Goal: Task Accomplishment & Management: Complete application form

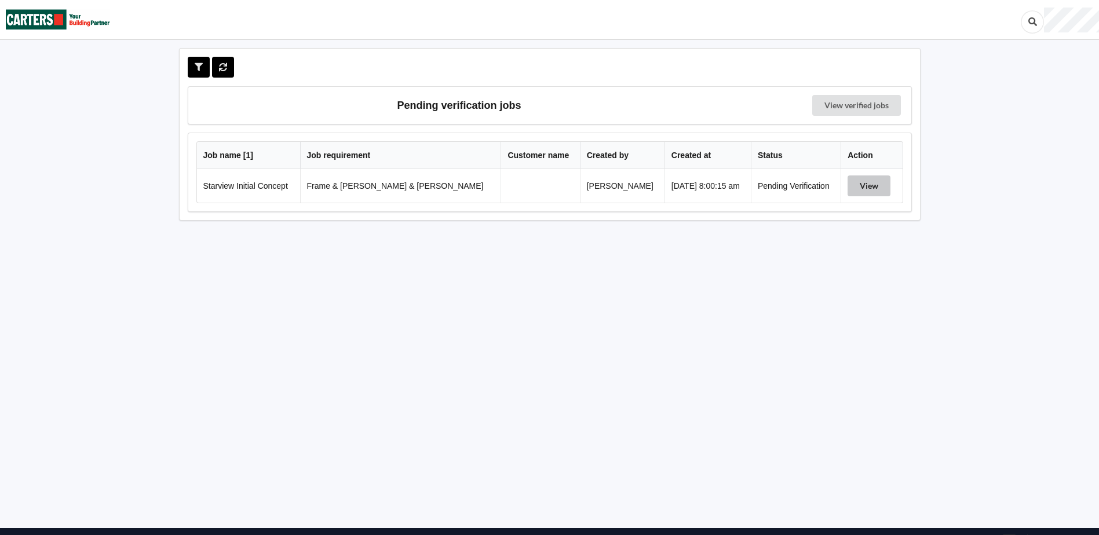
click at [856, 187] on button "View" at bounding box center [869, 186] width 43 height 21
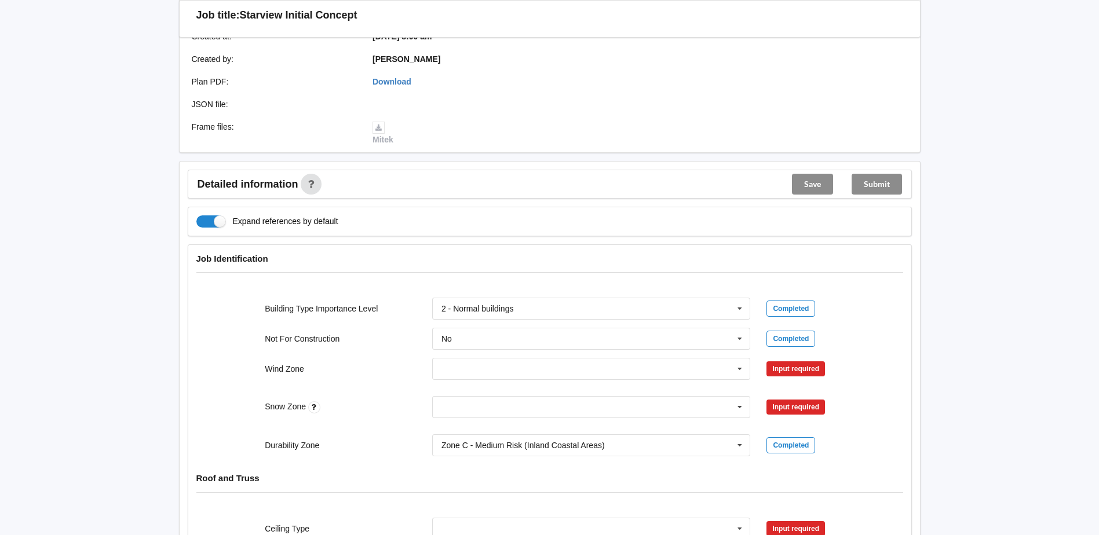
scroll to position [290, 0]
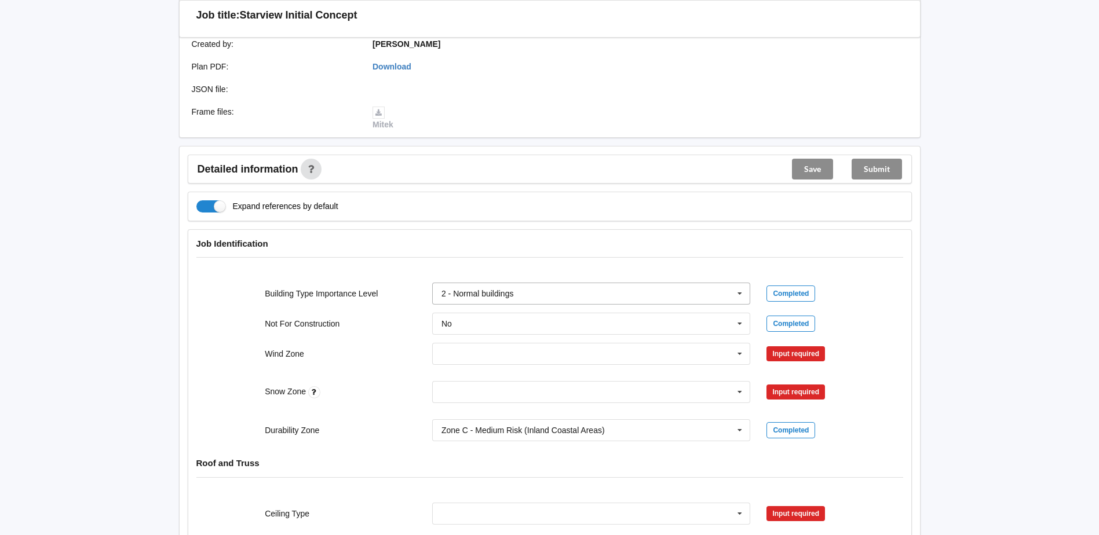
click at [742, 284] on icon at bounding box center [739, 293] width 17 height 21
click at [736, 346] on icon at bounding box center [739, 354] width 17 height 21
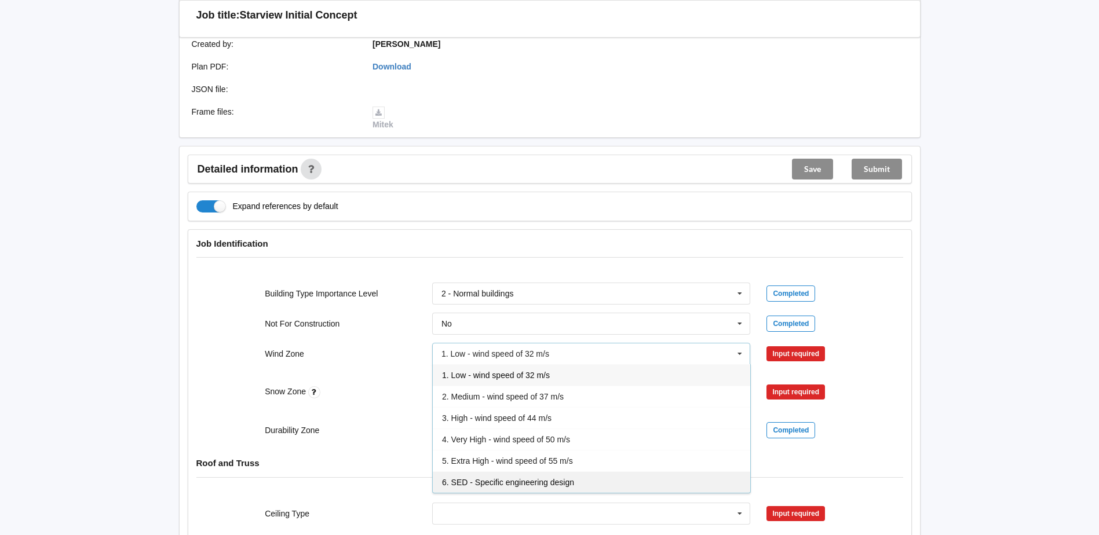
click at [688, 472] on div "6. SED - Specific engineering design" at bounding box center [592, 482] width 318 height 21
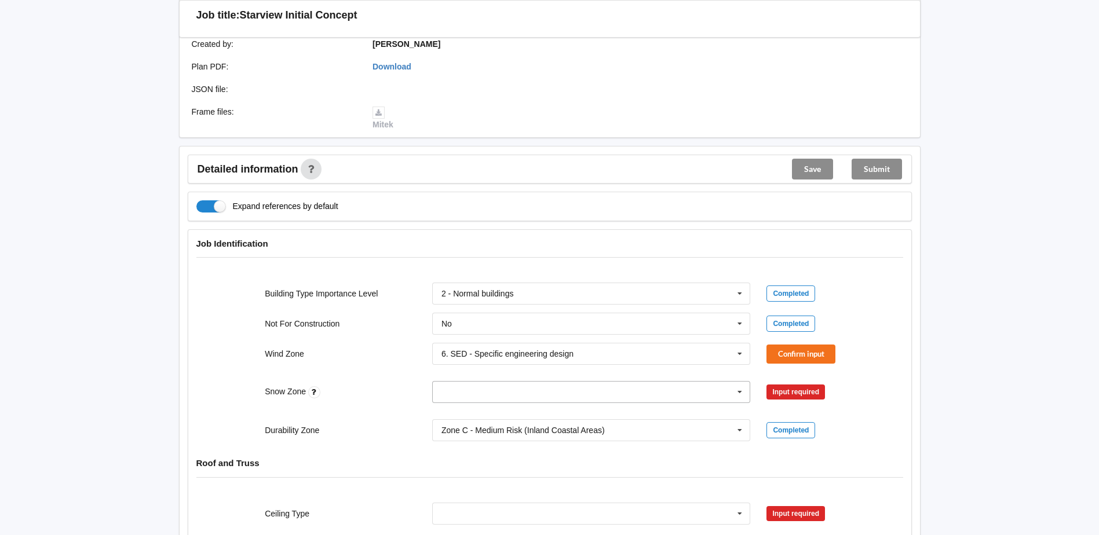
click at [742, 382] on icon at bounding box center [739, 392] width 17 height 21
click at [741, 347] on icon at bounding box center [739, 354] width 17 height 21
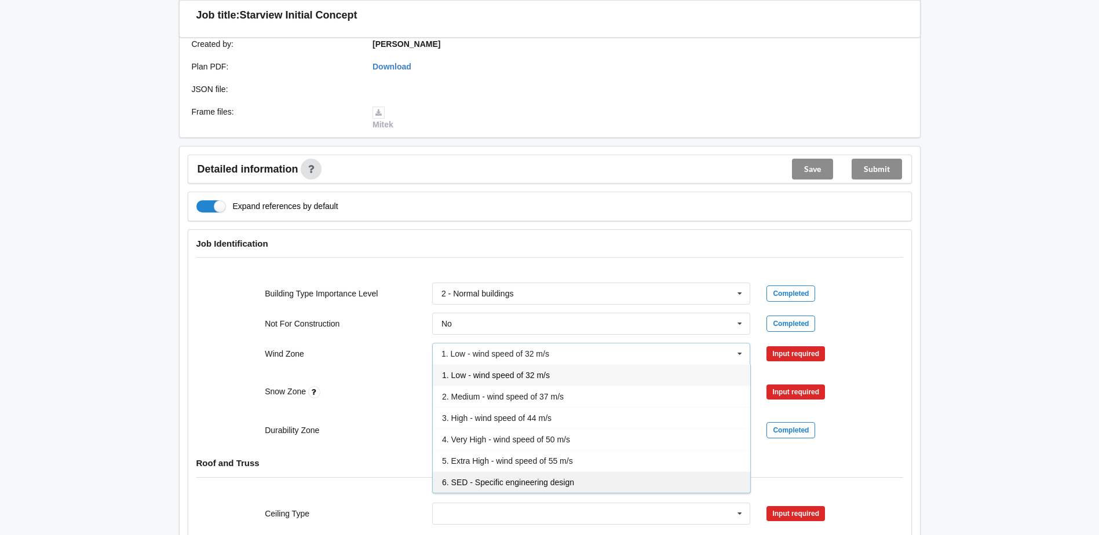
click at [661, 472] on div "6. SED - Specific engineering design" at bounding box center [592, 482] width 318 height 21
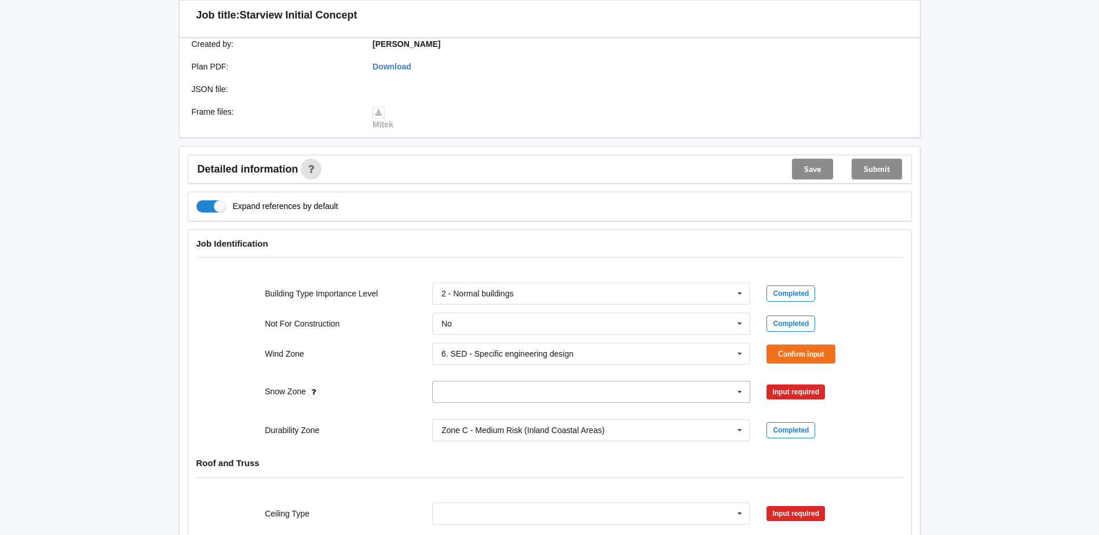
click at [741, 382] on icon at bounding box center [739, 392] width 17 height 21
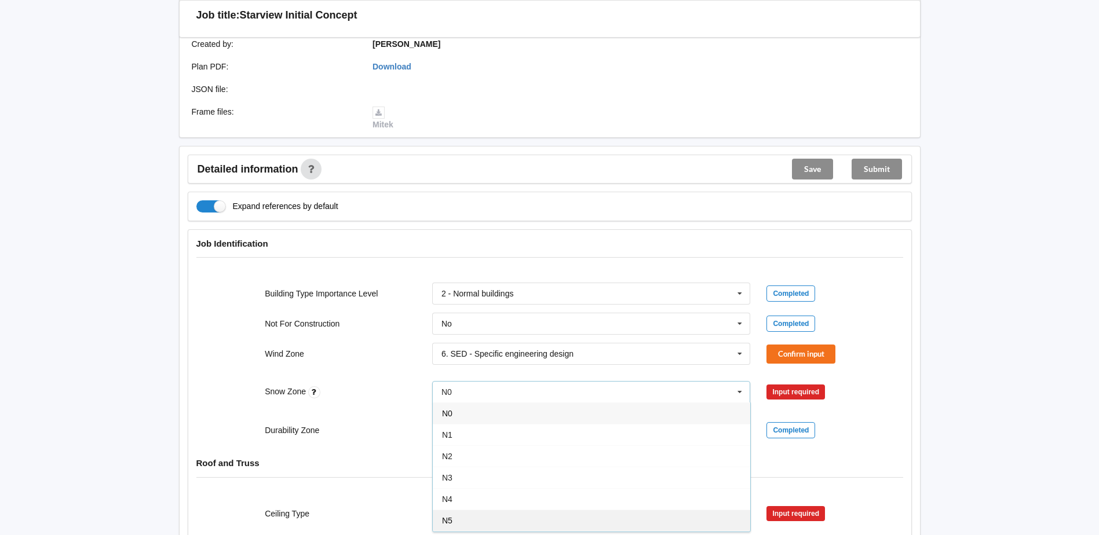
click at [701, 510] on div "N5" at bounding box center [592, 520] width 318 height 21
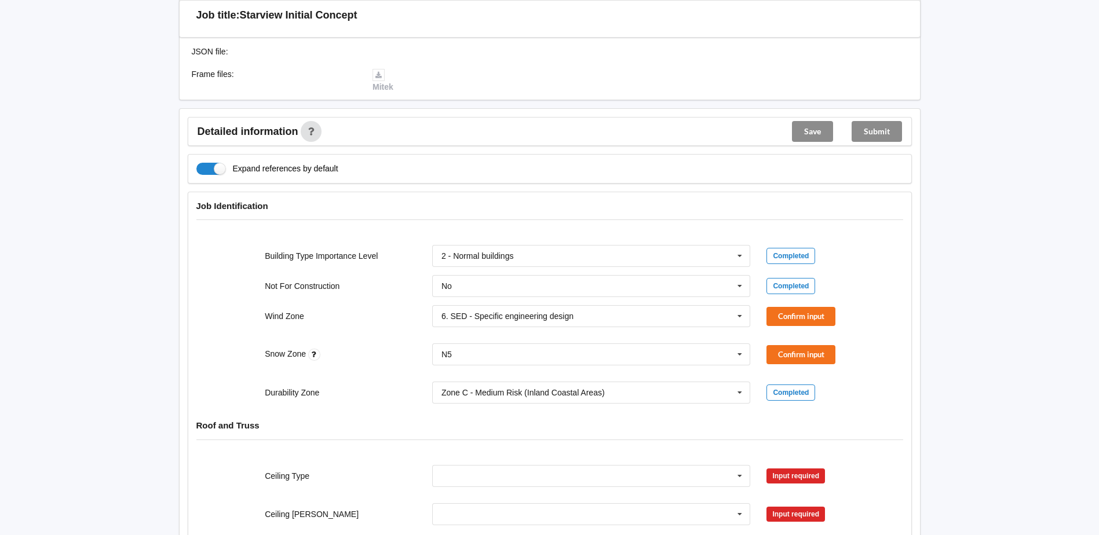
scroll to position [348, 0]
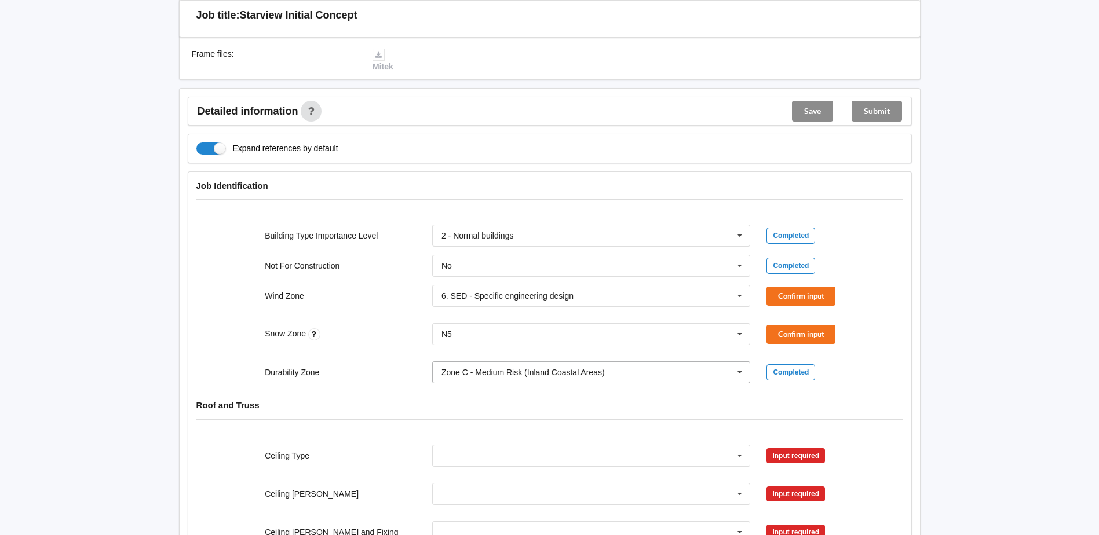
click at [736, 363] on icon at bounding box center [739, 372] width 17 height 21
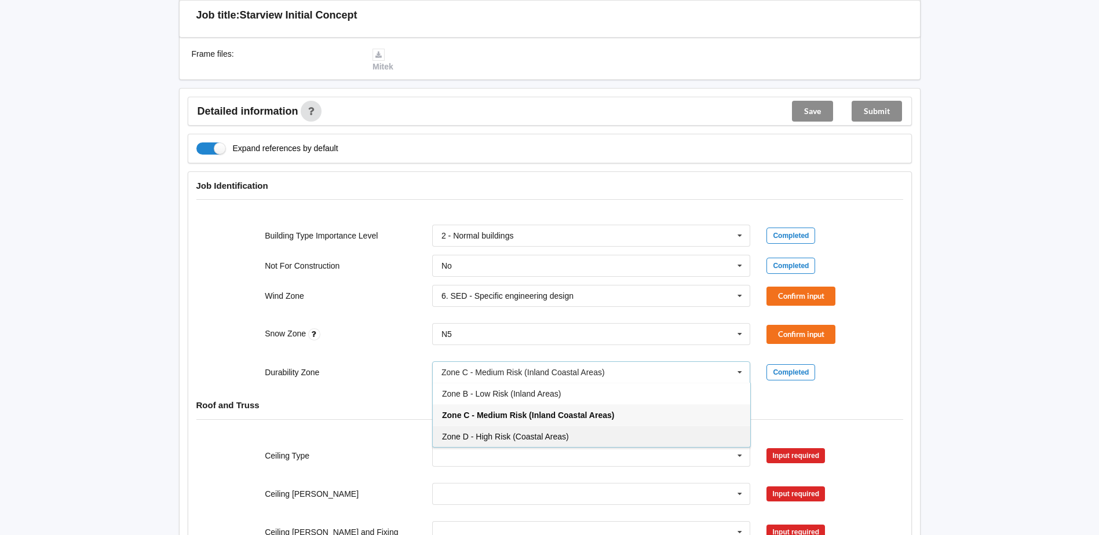
click at [692, 426] on div "Zone D - High Risk (Coastal Areas)" at bounding box center [592, 436] width 318 height 21
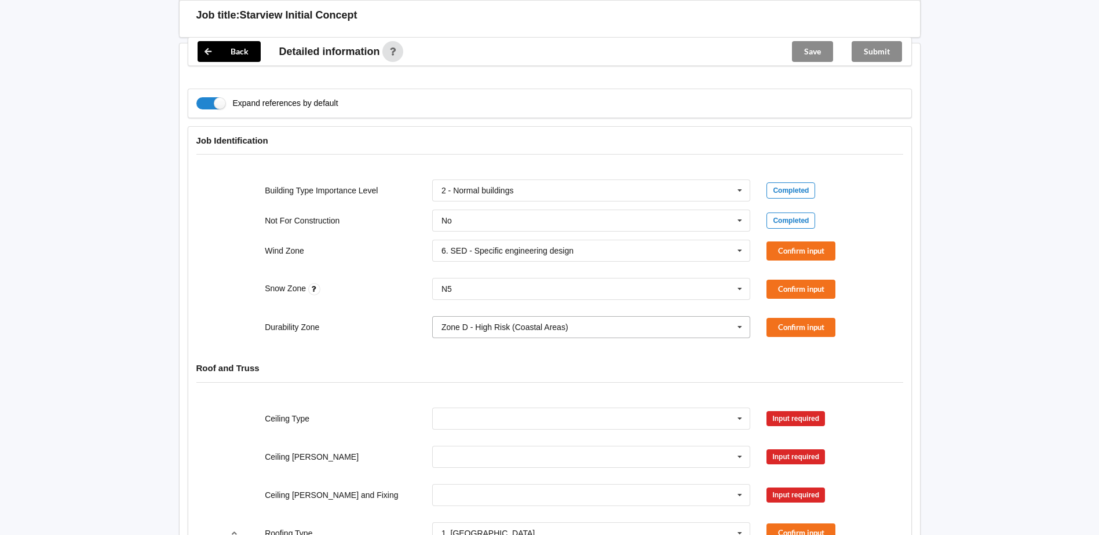
scroll to position [521, 0]
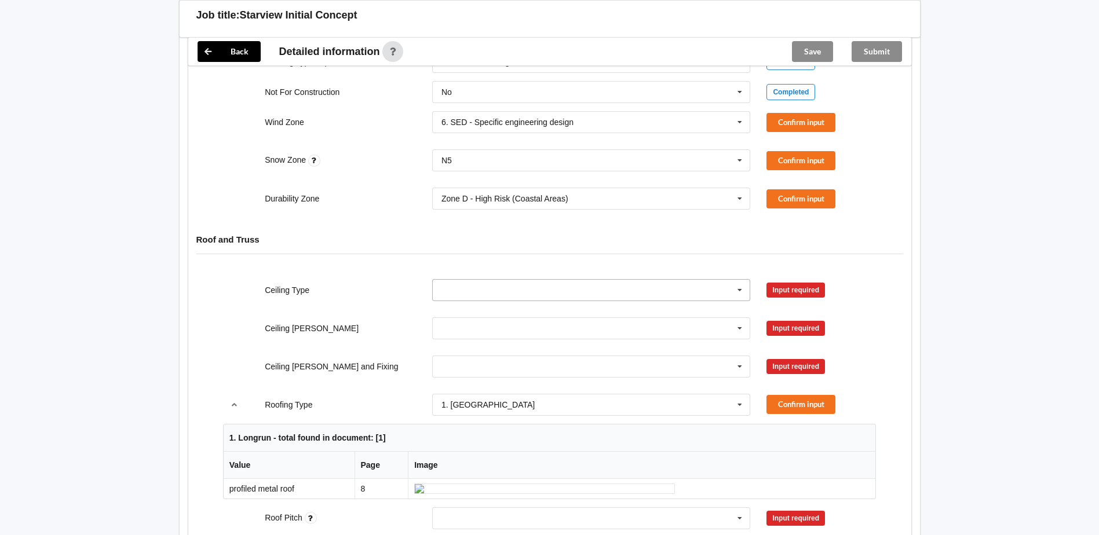
click at [739, 282] on icon at bounding box center [739, 290] width 17 height 21
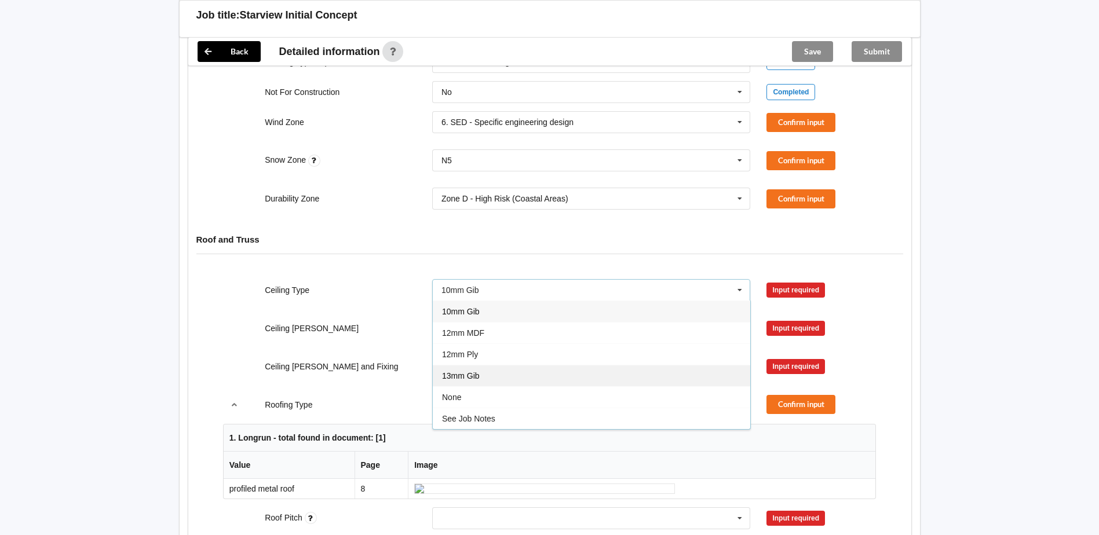
click at [716, 365] on div "13mm Gib" at bounding box center [592, 375] width 318 height 21
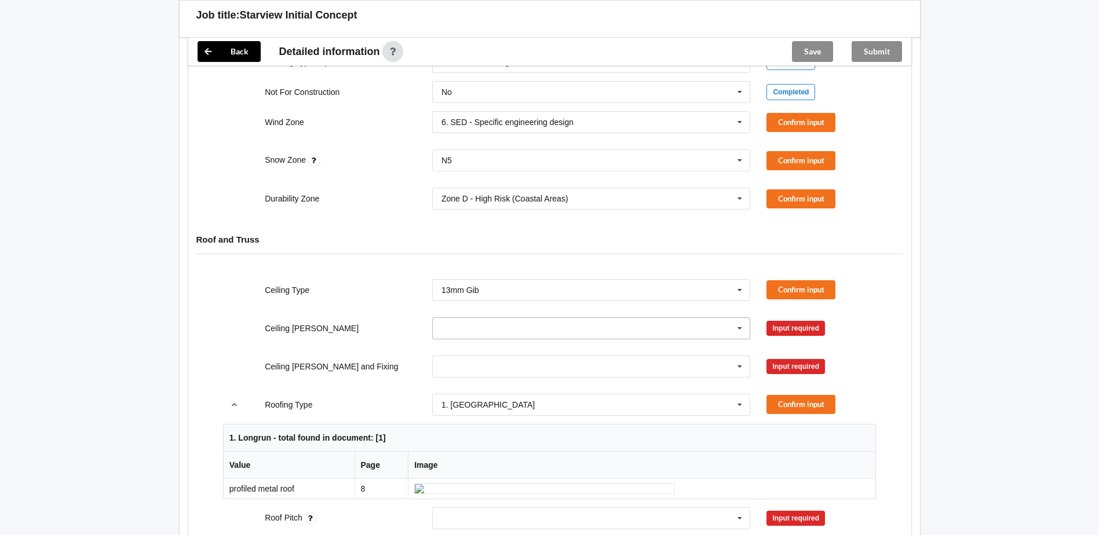
click at [742, 318] on icon at bounding box center [739, 328] width 17 height 21
click at [702, 382] on div "600mm" at bounding box center [592, 392] width 318 height 21
click at [736, 356] on icon at bounding box center [739, 366] width 17 height 21
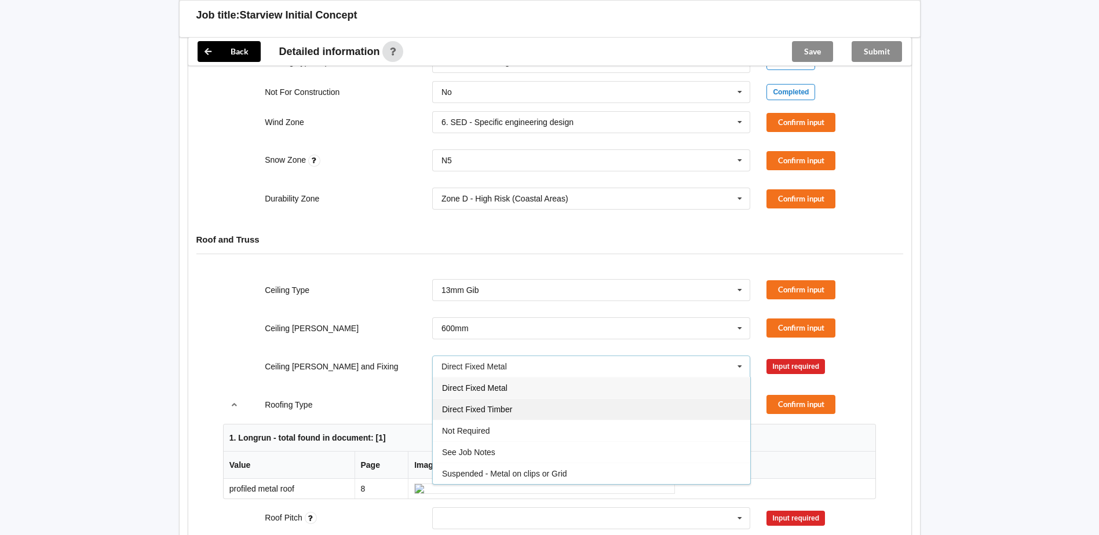
click at [512, 405] on span "Direct Fixed Timber" at bounding box center [477, 409] width 70 height 9
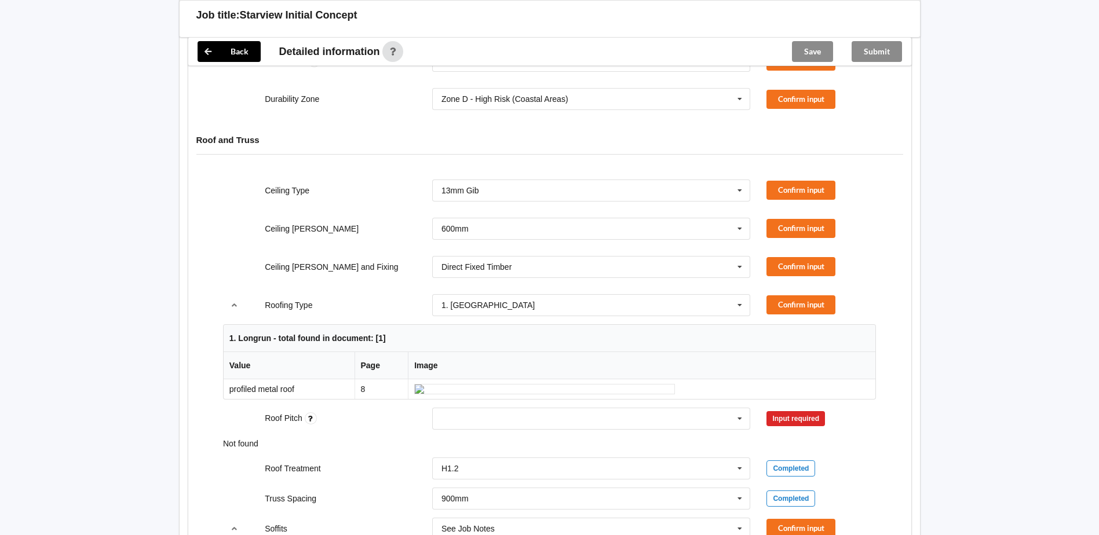
scroll to position [406, 0]
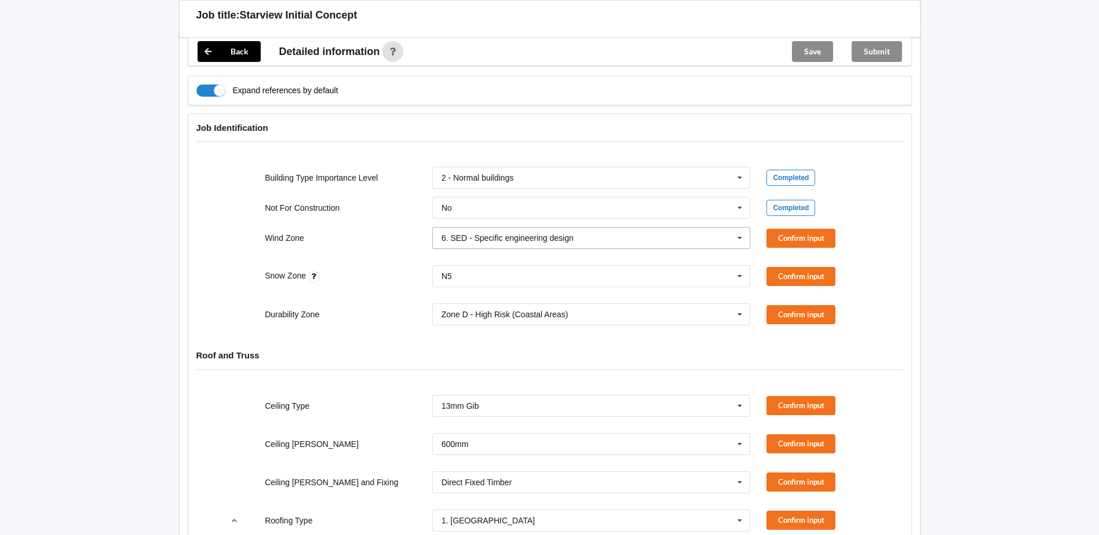
click at [743, 228] on icon at bounding box center [739, 238] width 17 height 21
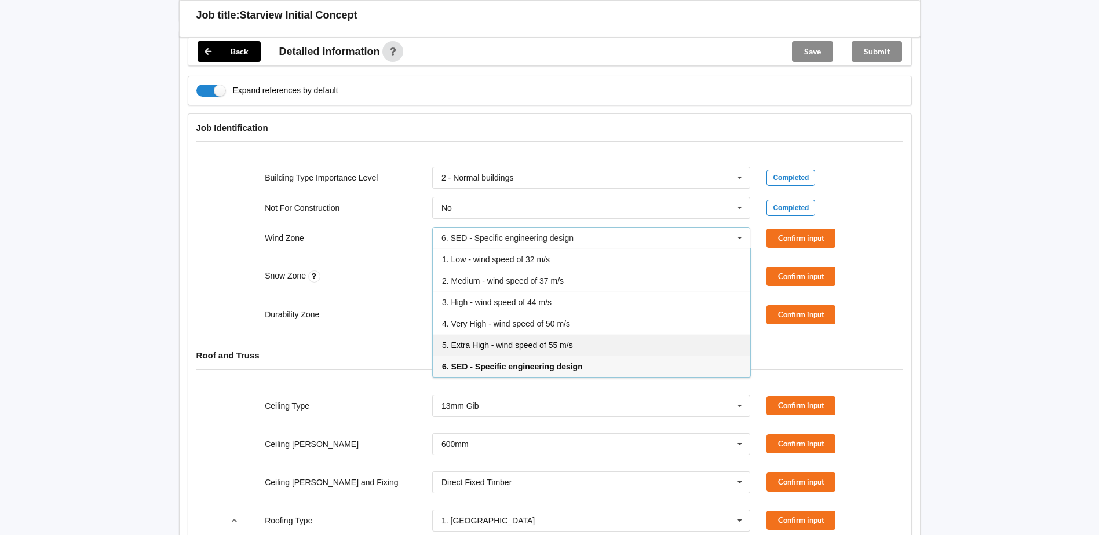
click at [587, 334] on div "5. Extra High - wind speed of 55 m/s" at bounding box center [592, 344] width 318 height 21
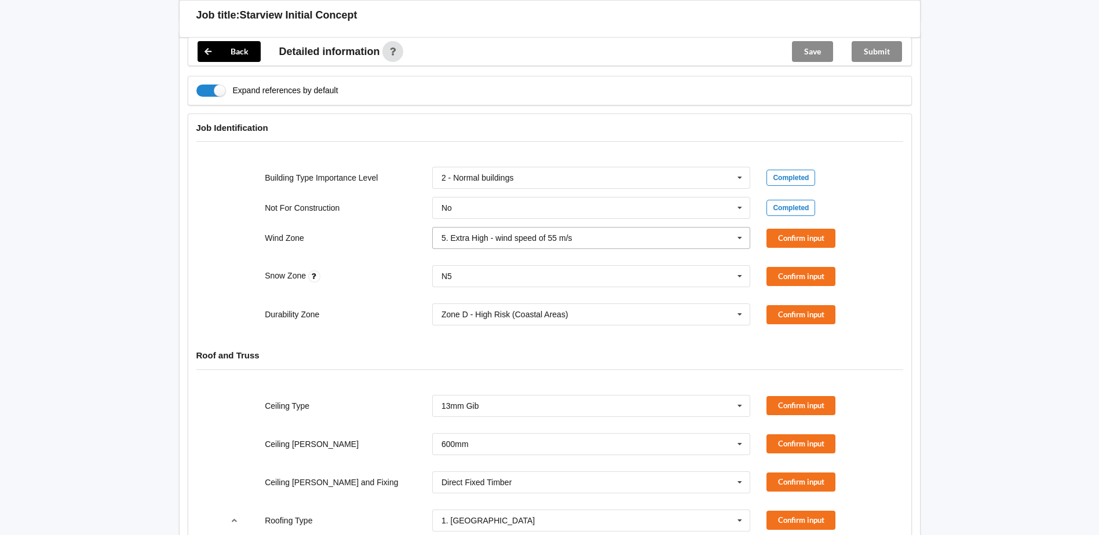
click at [740, 231] on icon at bounding box center [739, 238] width 17 height 21
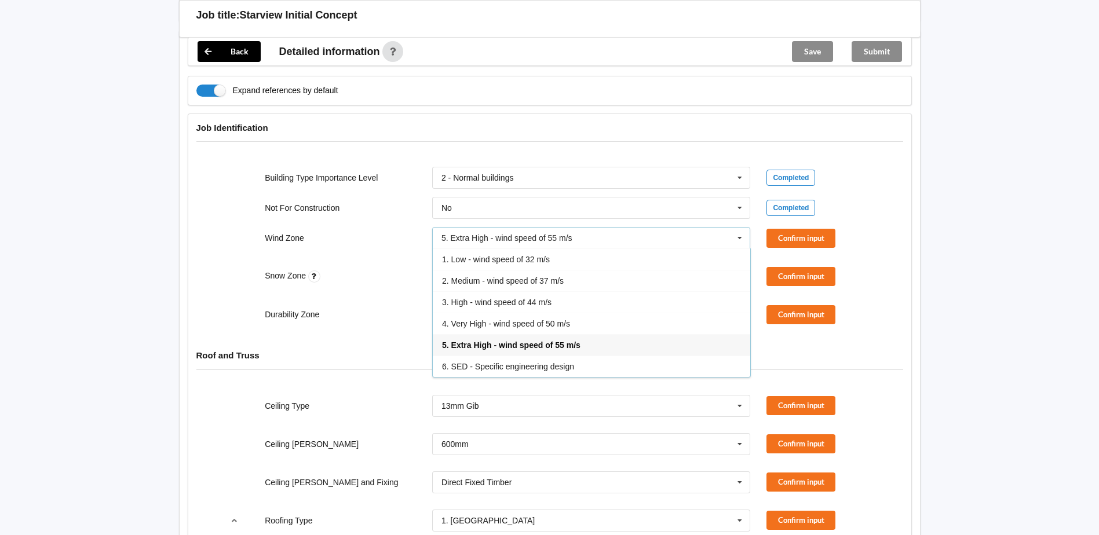
click at [740, 231] on icon at bounding box center [739, 238] width 17 height 21
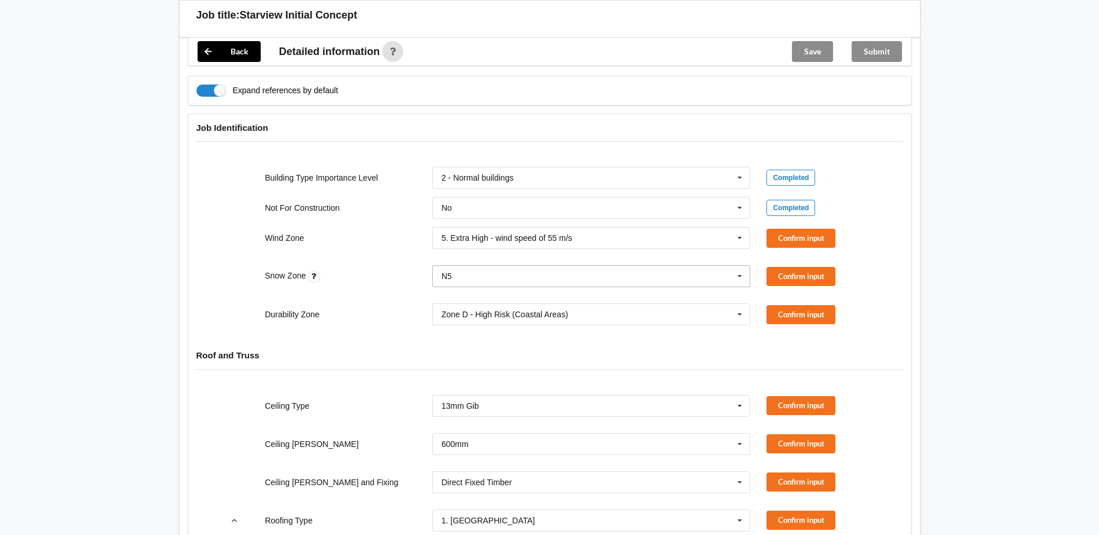
click at [739, 267] on icon at bounding box center [739, 276] width 17 height 21
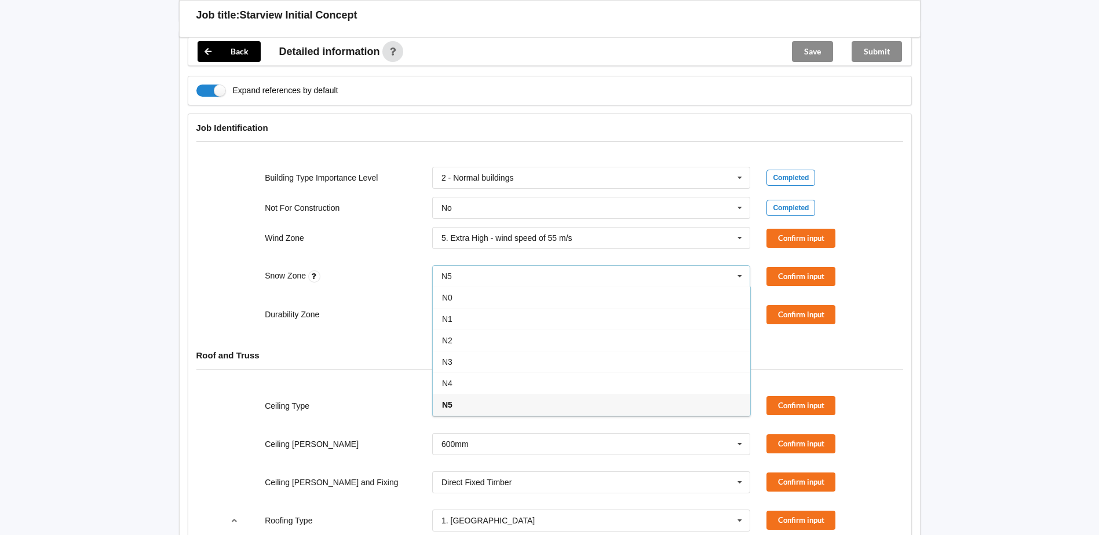
click at [739, 267] on icon at bounding box center [739, 276] width 17 height 21
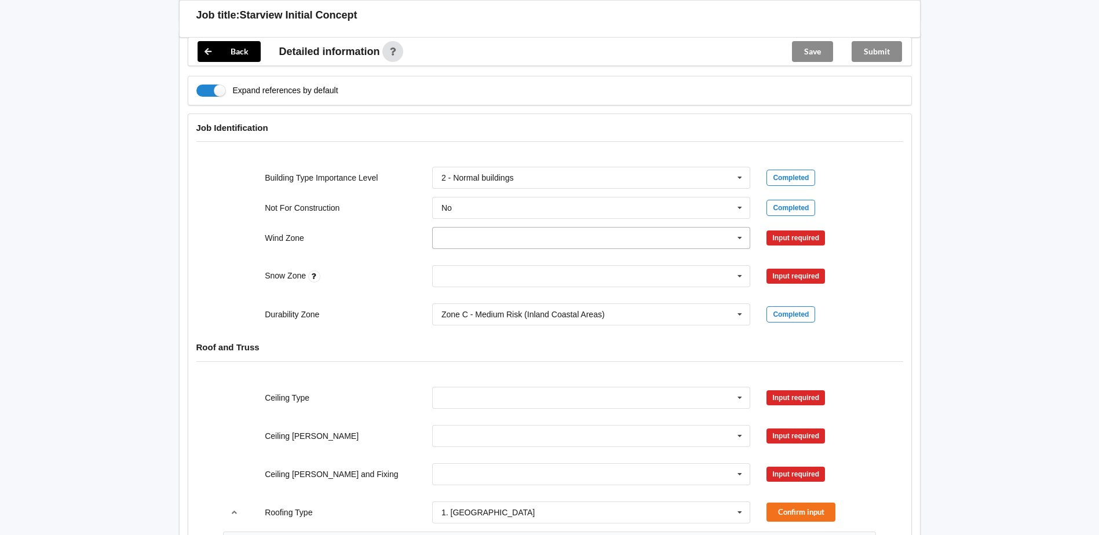
click at [733, 231] on icon at bounding box center [739, 238] width 17 height 21
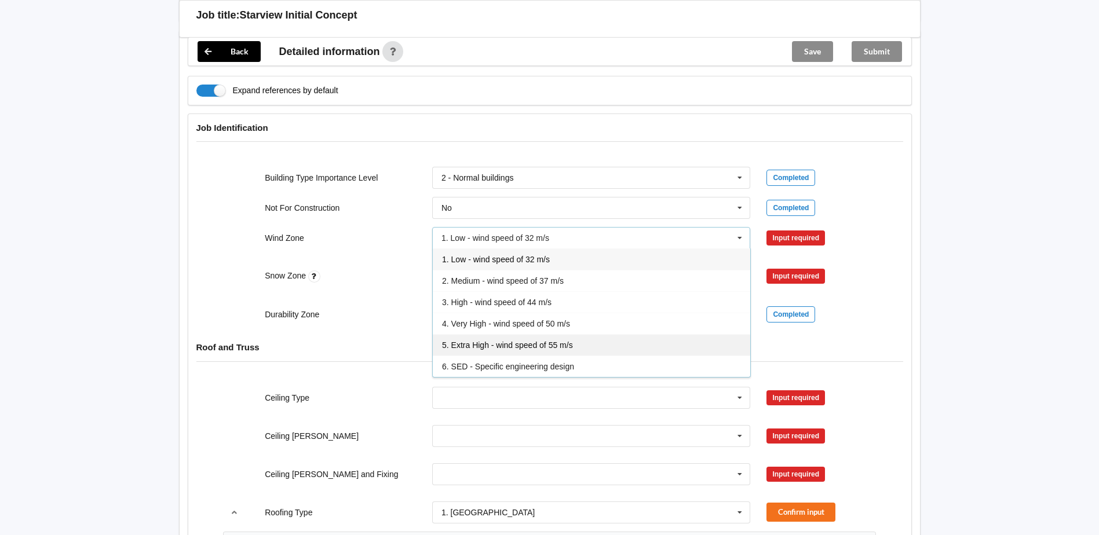
click at [583, 334] on div "5. Extra High - wind speed of 55 m/s" at bounding box center [592, 344] width 318 height 21
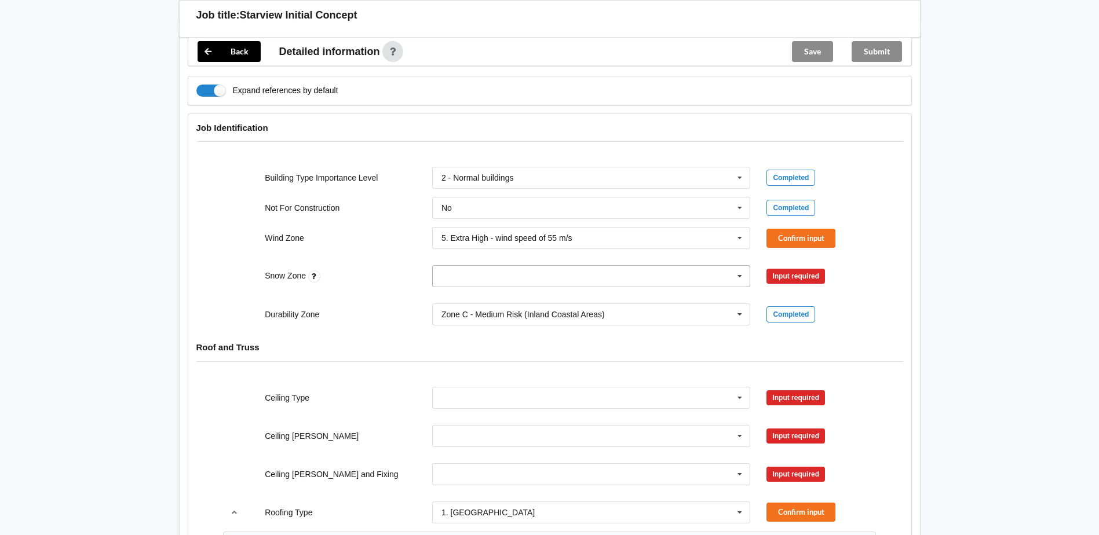
click at [575, 271] on input "text" at bounding box center [592, 276] width 318 height 21
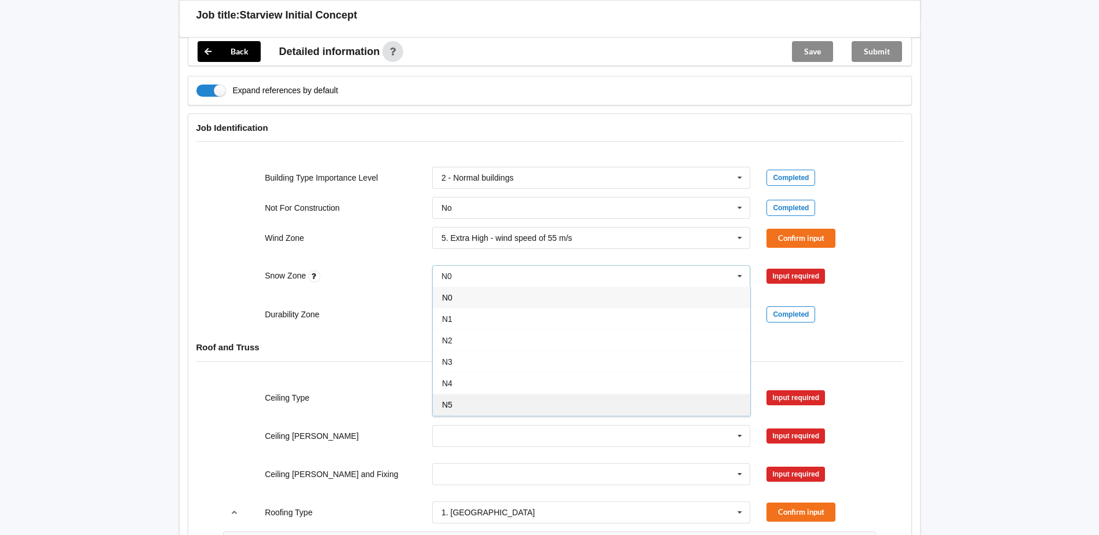
click at [501, 394] on div "N5" at bounding box center [592, 404] width 318 height 21
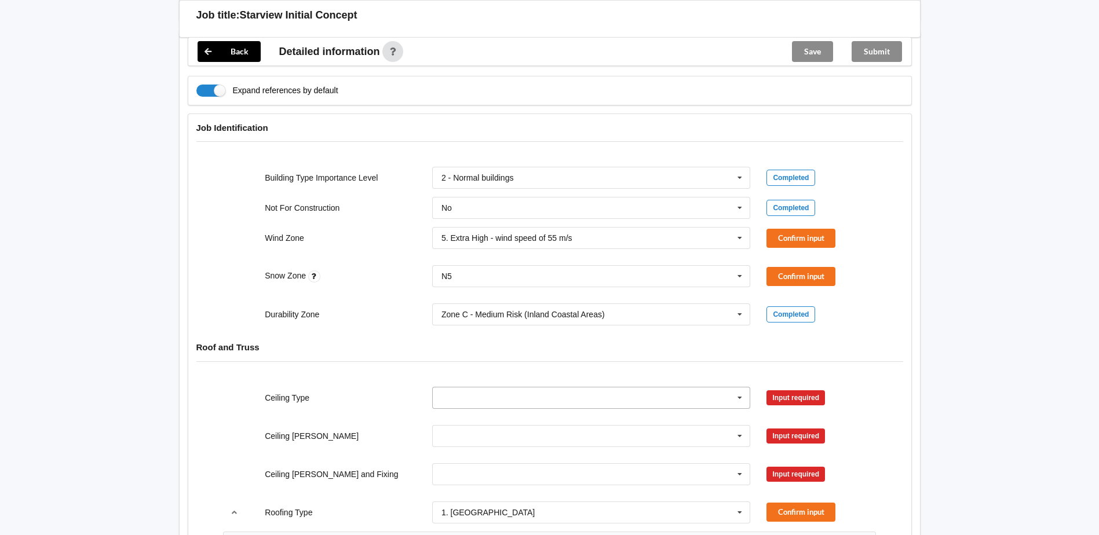
click at [738, 389] on icon at bounding box center [739, 398] width 17 height 21
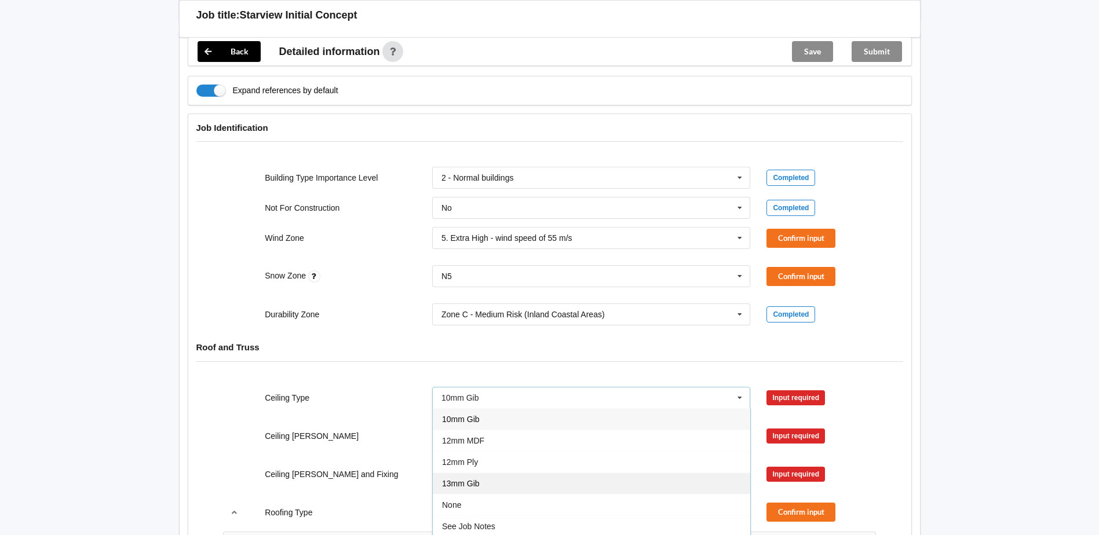
click at [617, 473] on div "13mm Gib" at bounding box center [592, 483] width 318 height 21
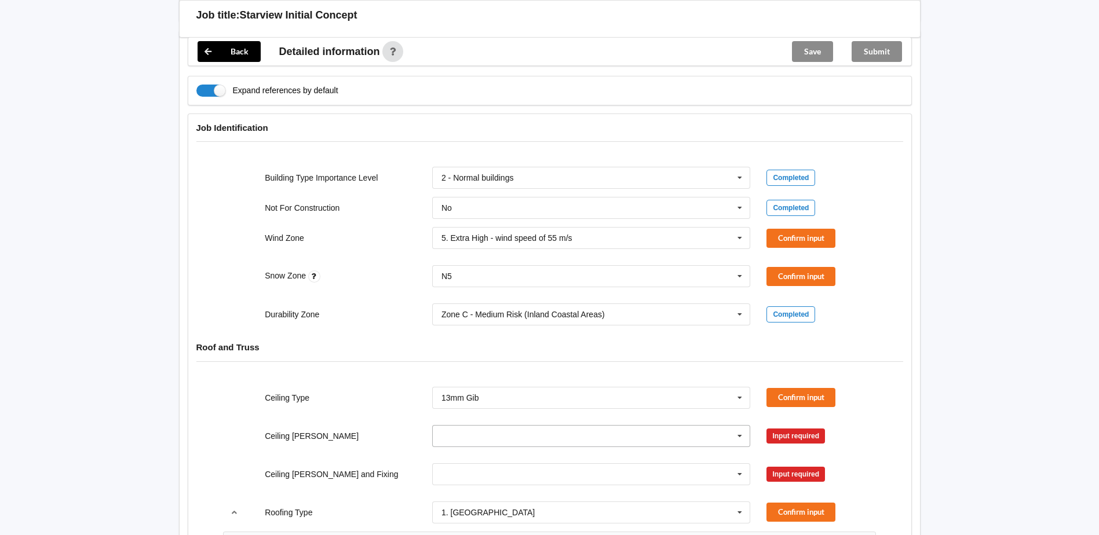
click at [741, 426] on icon at bounding box center [739, 436] width 17 height 21
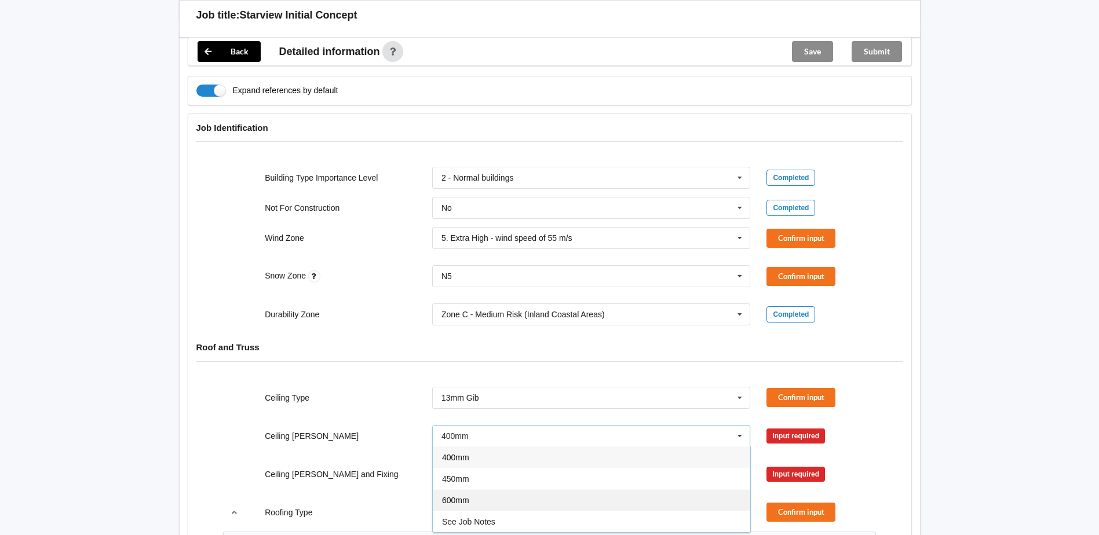
click at [625, 490] on div "600mm" at bounding box center [592, 500] width 318 height 21
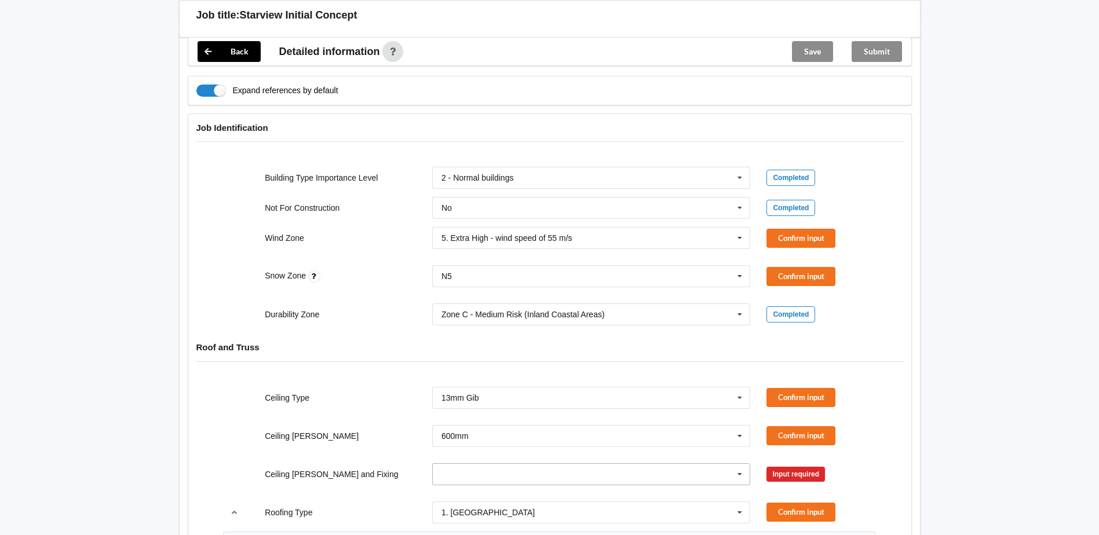
click at [735, 465] on icon at bounding box center [739, 474] width 17 height 21
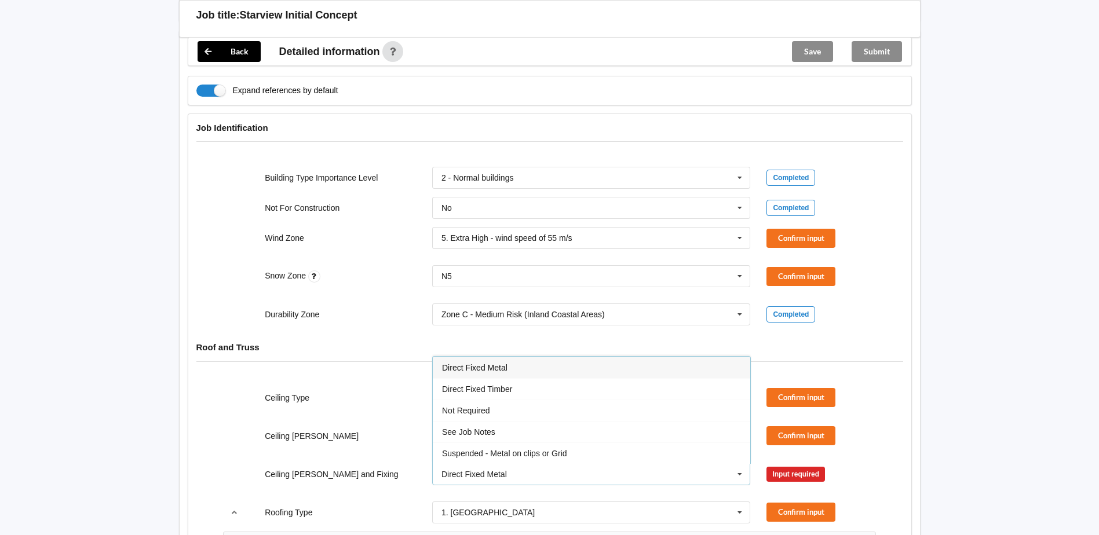
click at [501, 363] on span "Direct Fixed Metal" at bounding box center [474, 367] width 65 height 9
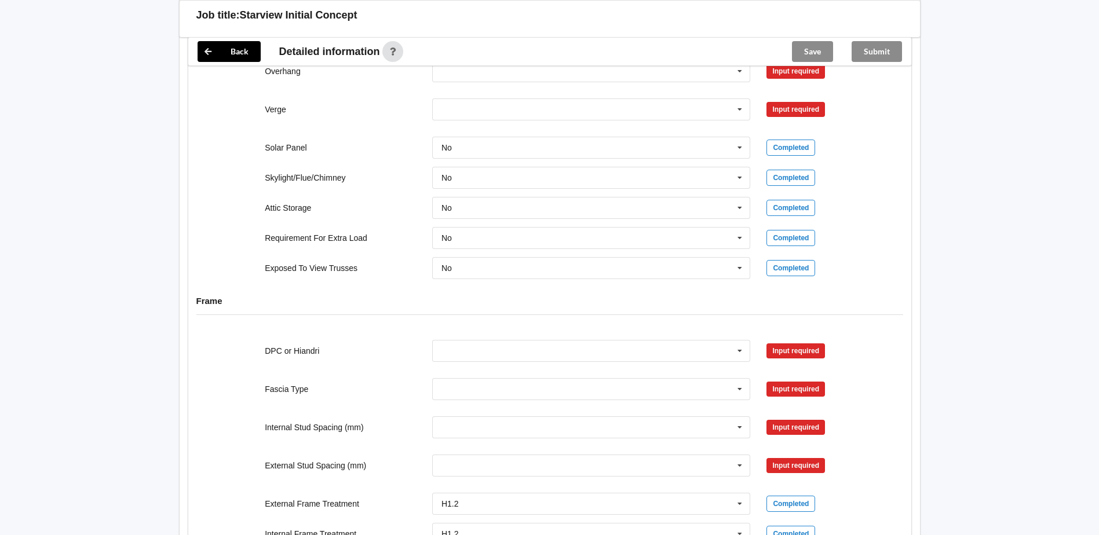
scroll to position [1275, 0]
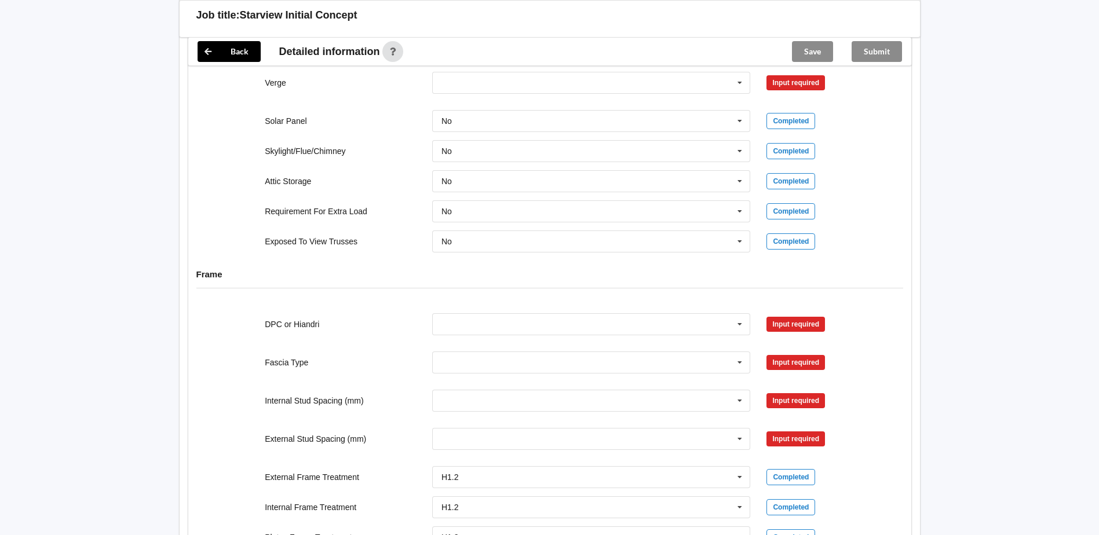
click at [741, 56] on icon at bounding box center [739, 44] width 17 height 21
click at [660, 162] on div "Multiple Values – See As Per Plan" at bounding box center [592, 151] width 318 height 21
click at [741, 94] on icon at bounding box center [739, 82] width 17 height 21
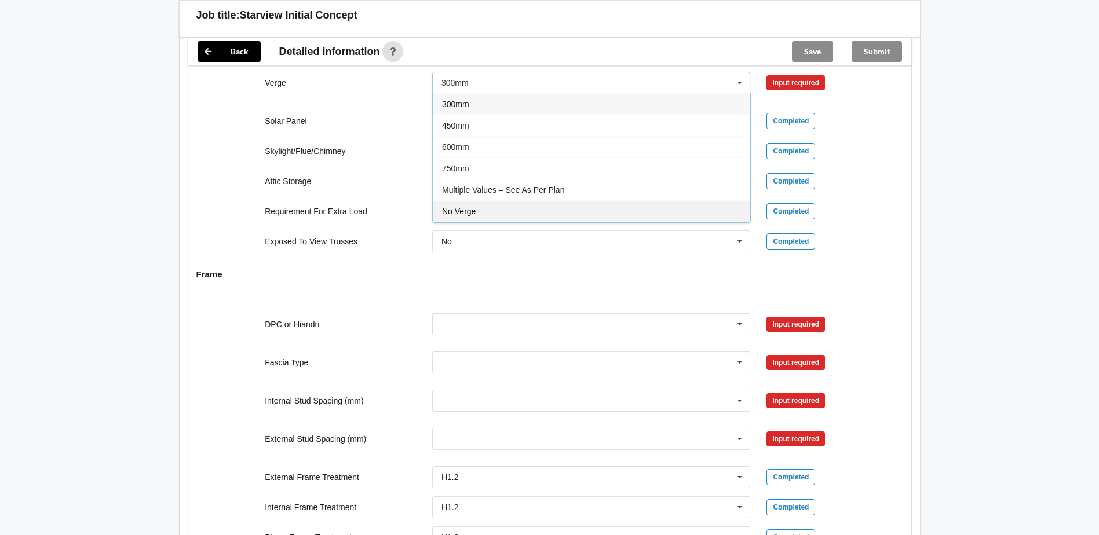
click at [675, 222] on div "No Verge" at bounding box center [592, 210] width 318 height 21
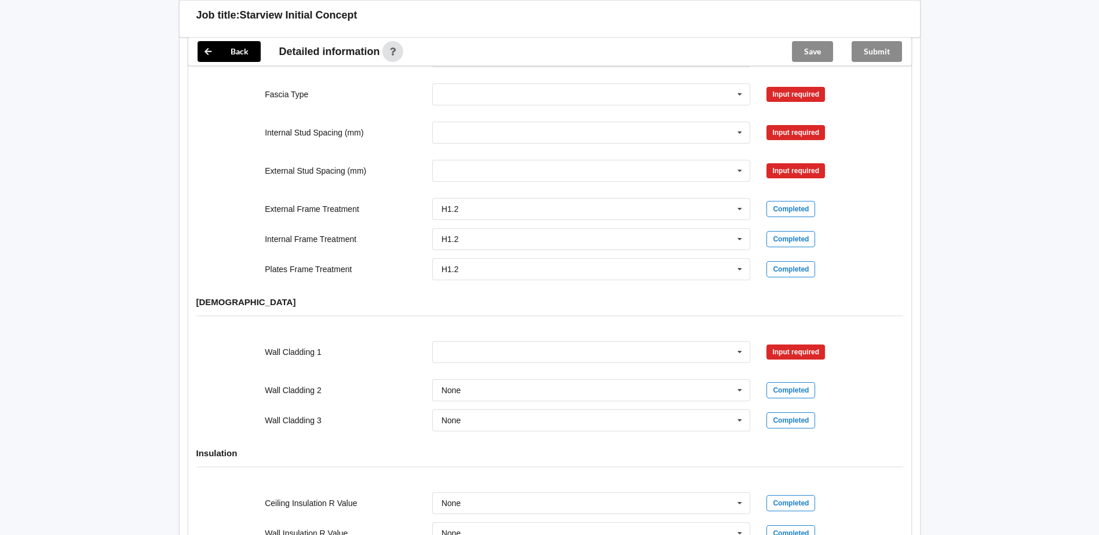
scroll to position [1564, 0]
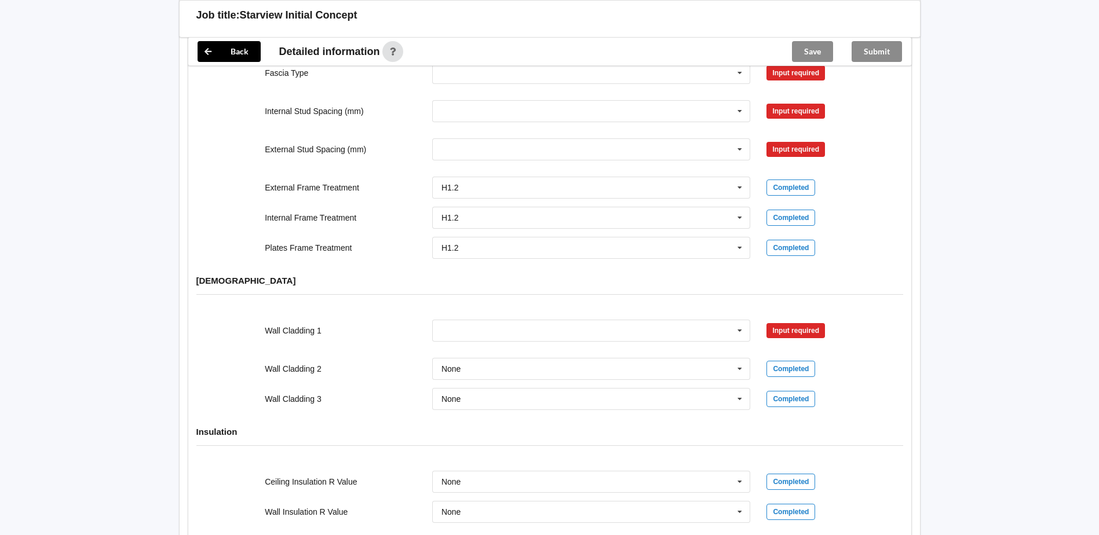
click at [740, 46] on icon at bounding box center [739, 34] width 17 height 21
click at [690, 67] on div "DPC Fitted" at bounding box center [592, 55] width 318 height 21
click at [740, 84] on icon at bounding box center [739, 73] width 17 height 21
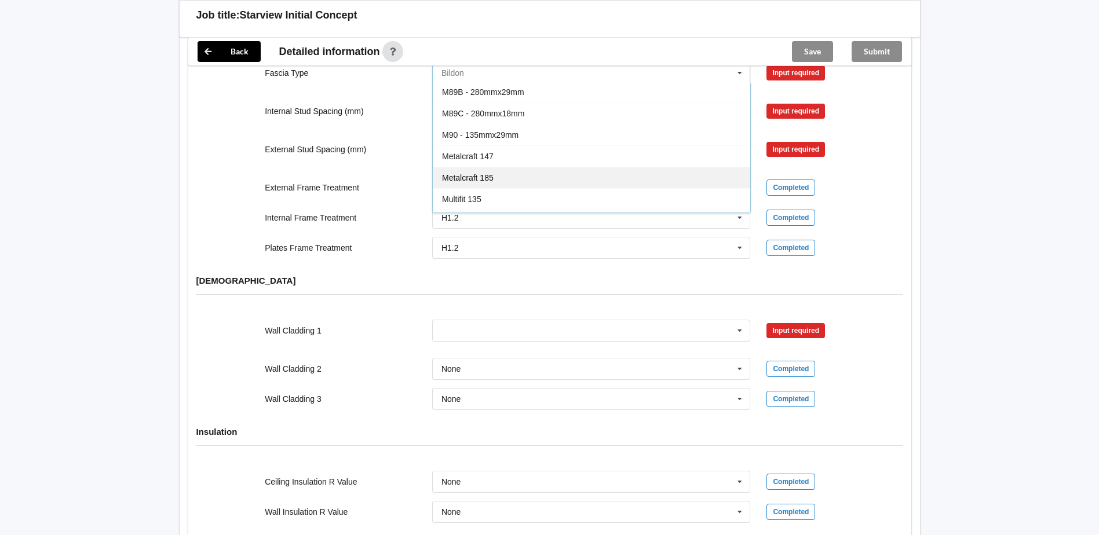
scroll to position [385, 0]
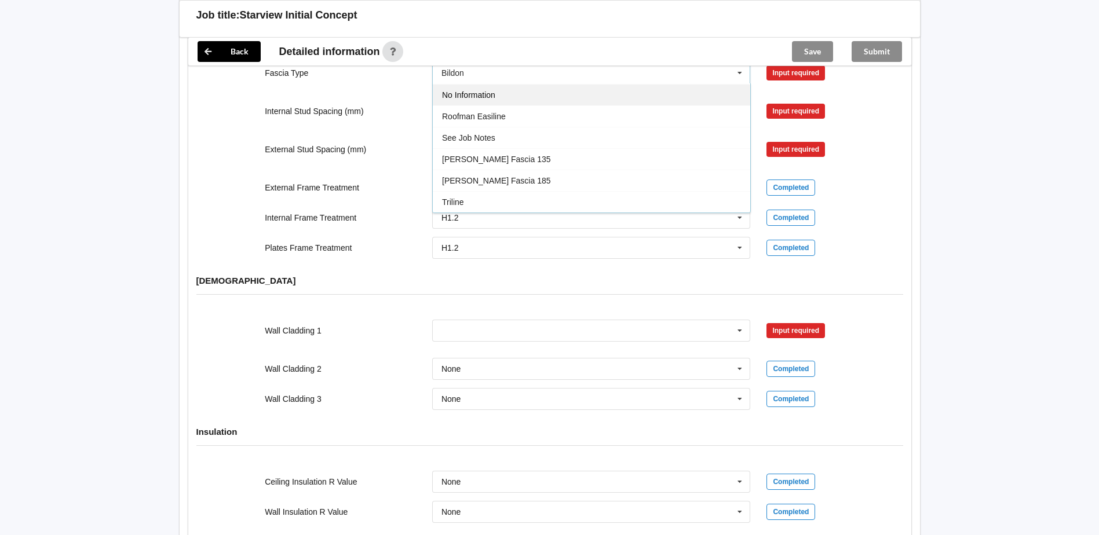
click at [649, 105] on div "No Information" at bounding box center [592, 94] width 318 height 21
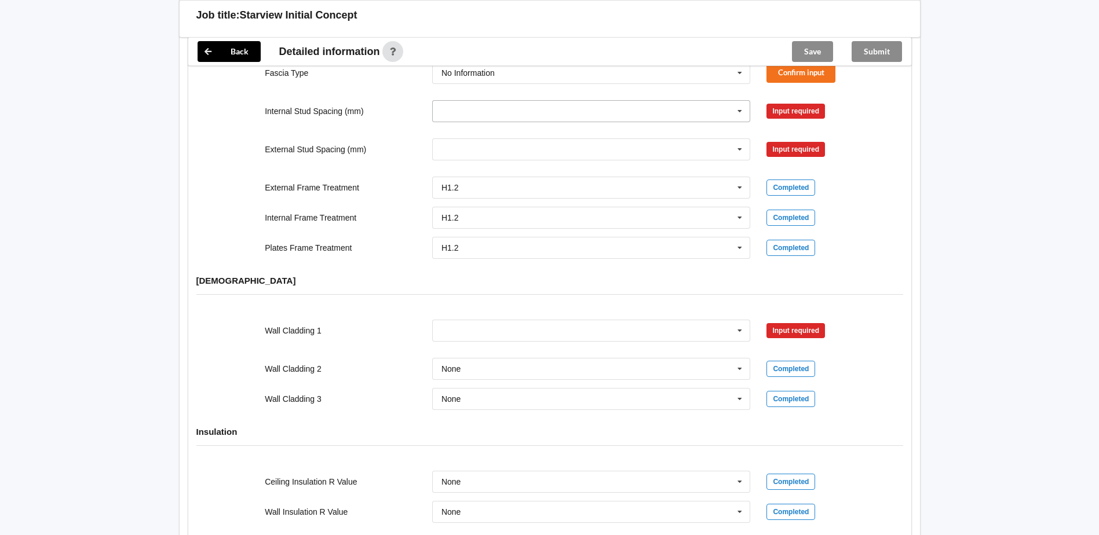
click at [741, 122] on icon at bounding box center [739, 111] width 17 height 21
click at [614, 250] on div "Multiple Values – See As Per Plan" at bounding box center [592, 239] width 318 height 21
click at [741, 161] on icon at bounding box center [739, 149] width 17 height 21
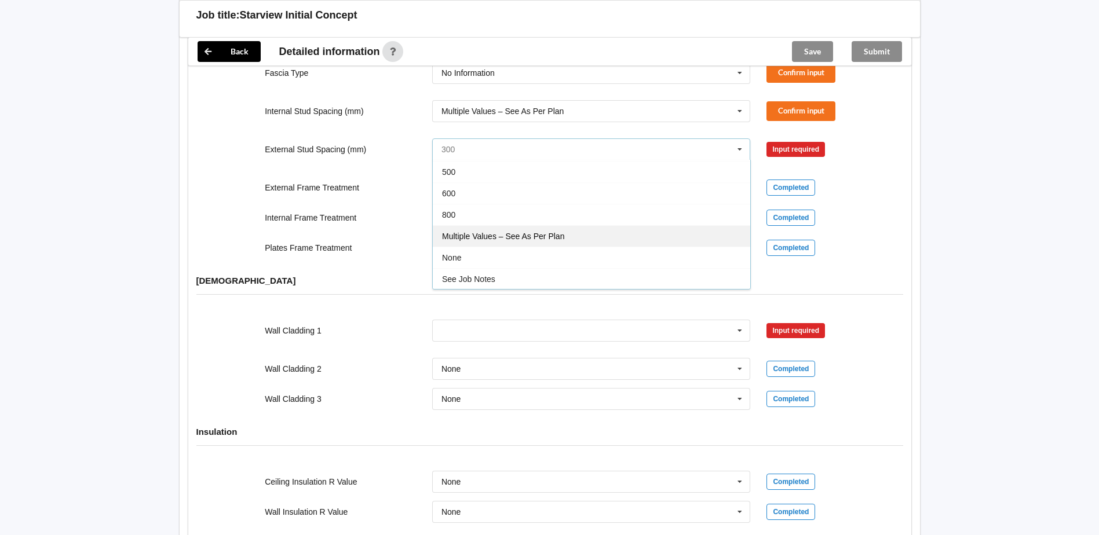
scroll to position [64, 0]
click at [691, 246] on div "Multiple Values – See As Per Plan" at bounding box center [592, 235] width 318 height 21
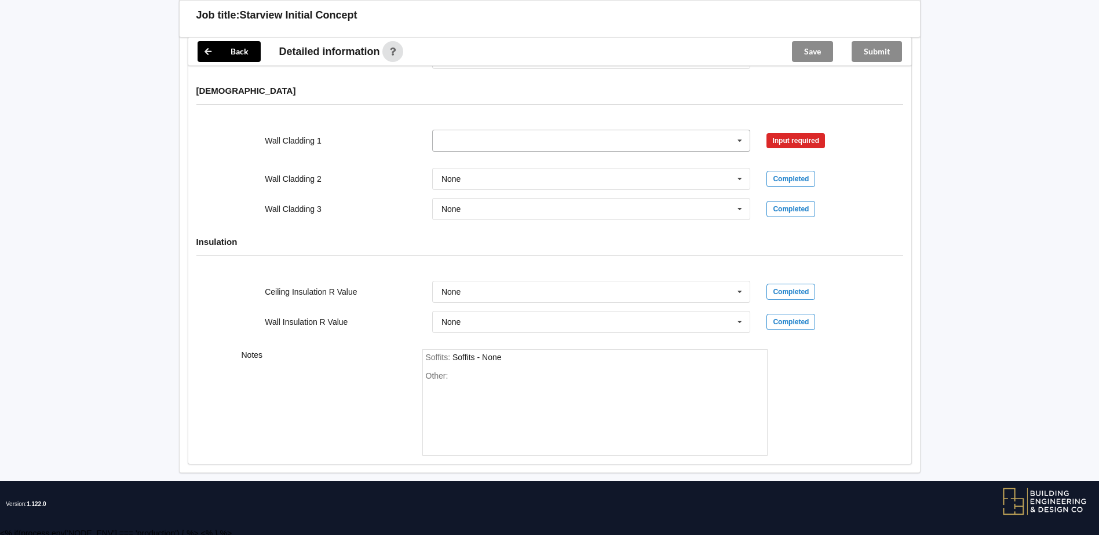
scroll to position [1796, 0]
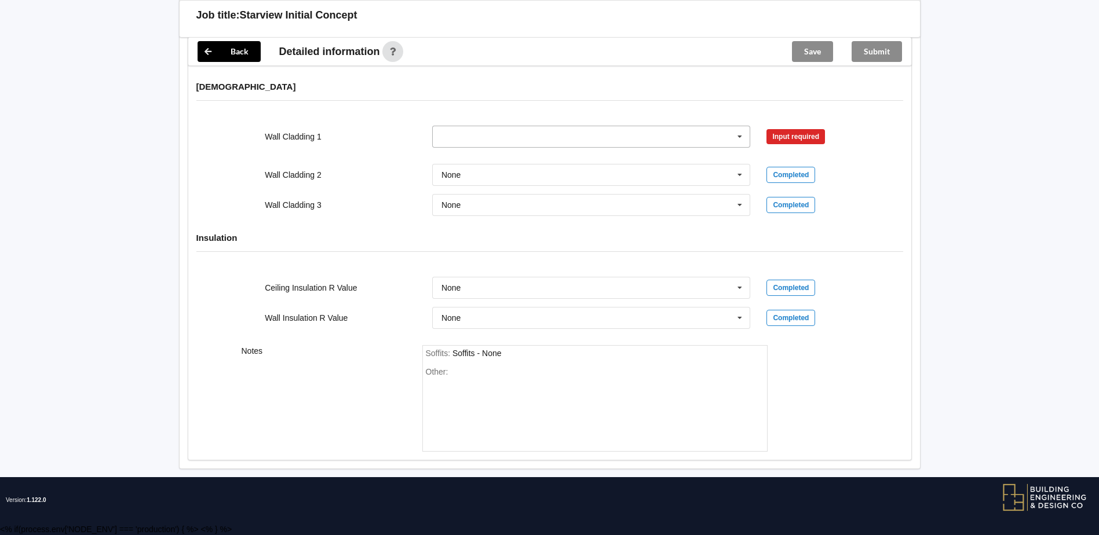
click at [738, 148] on icon at bounding box center [739, 136] width 17 height 21
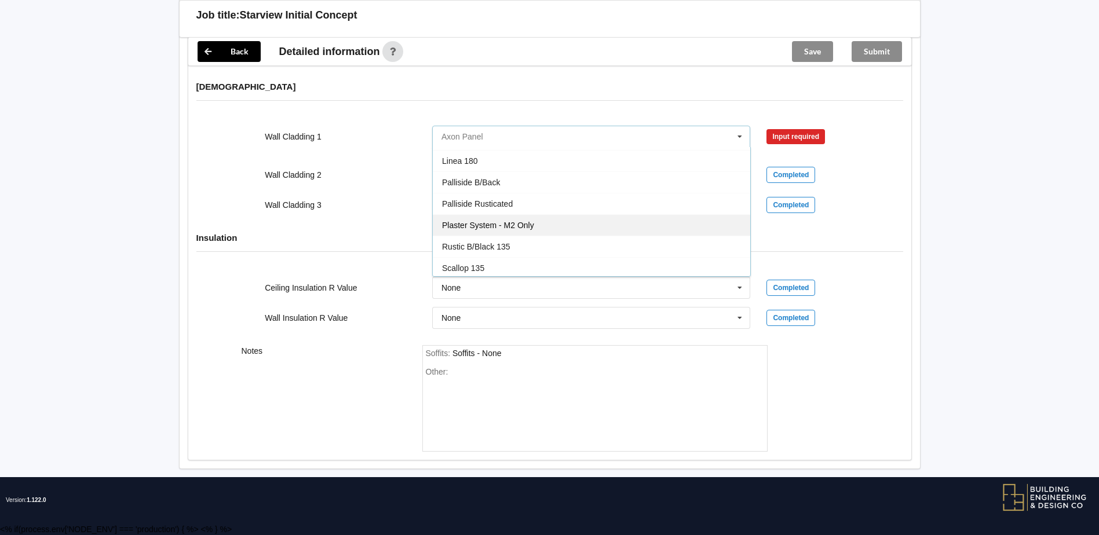
scroll to position [685, 0]
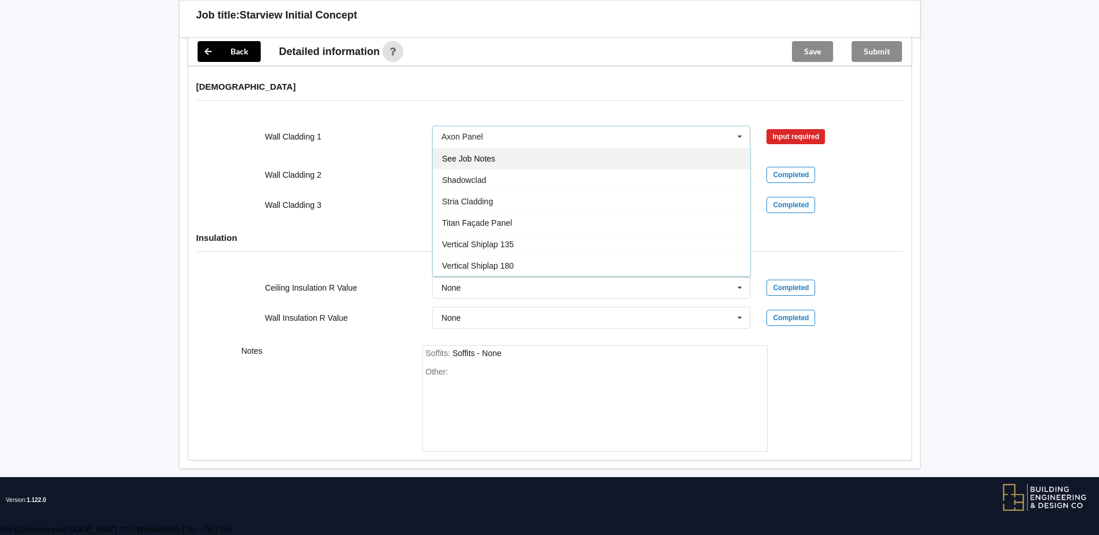
click at [557, 161] on div "See Job Notes" at bounding box center [592, 158] width 318 height 21
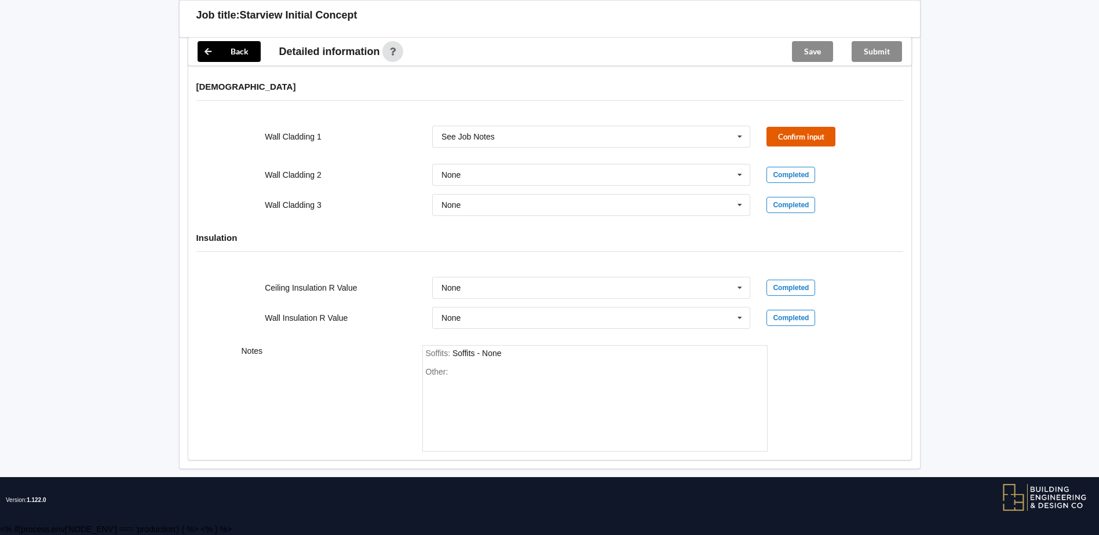
click at [809, 141] on button "Confirm input" at bounding box center [801, 136] width 69 height 19
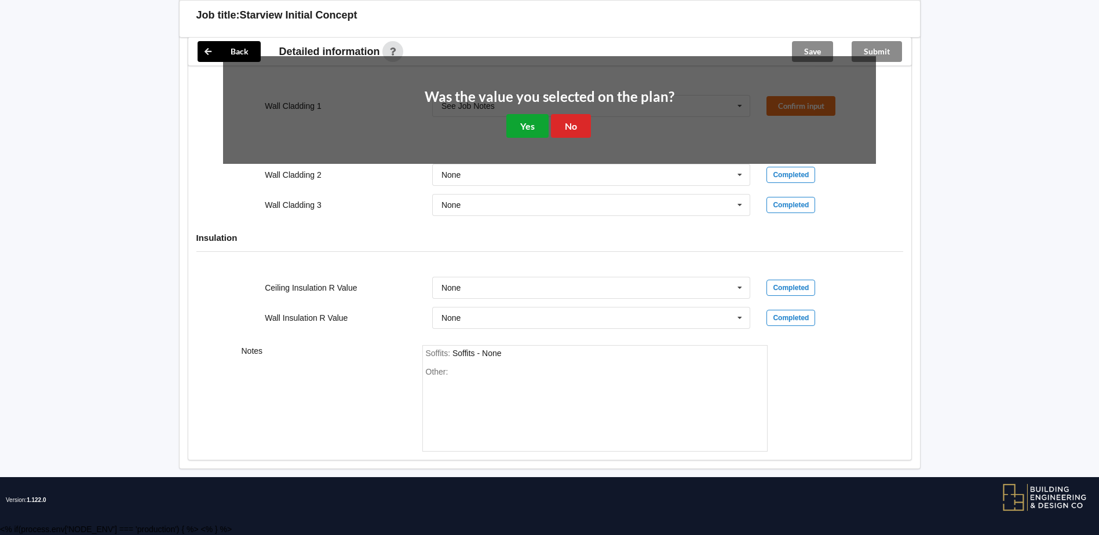
click at [535, 138] on button "Yes" at bounding box center [527, 126] width 42 height 24
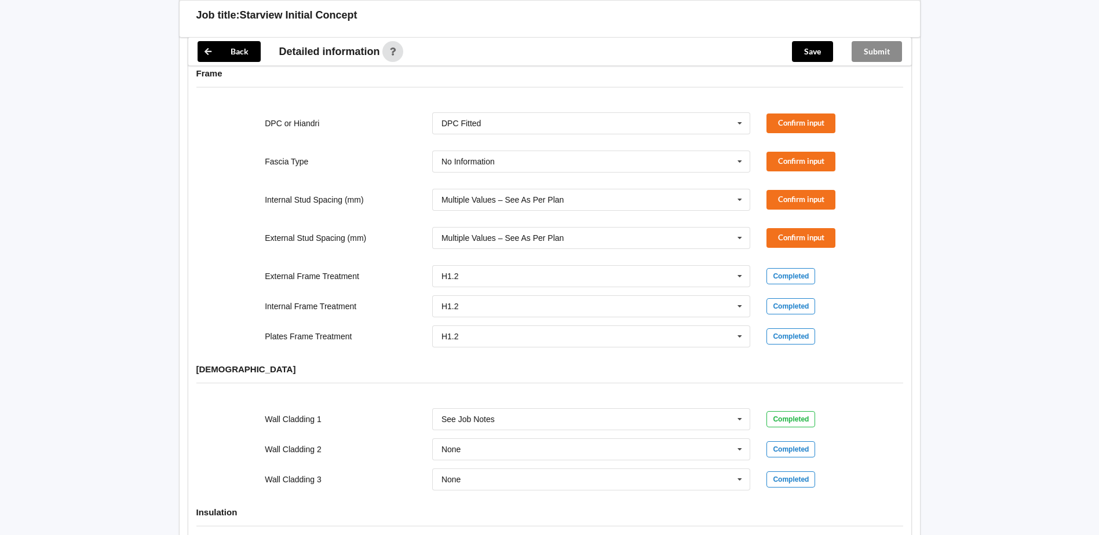
scroll to position [1482, 0]
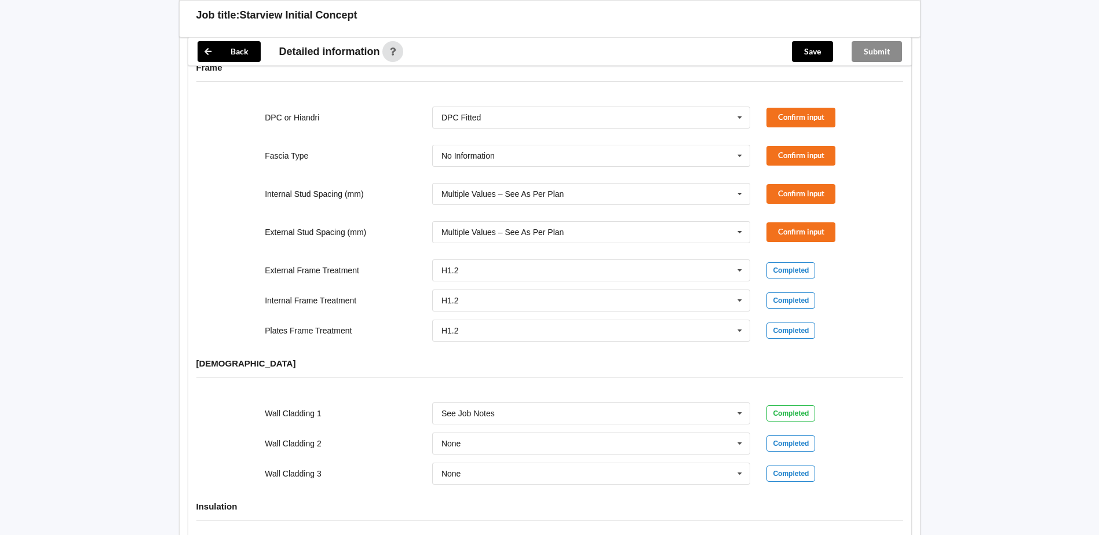
click at [789, 137] on div "DPC or Hiandri DPC Fitted DPC Fitted HIANDRI Fitted Not Required See Job Notes …" at bounding box center [549, 118] width 669 height 38
click at [787, 127] on button "Confirm input" at bounding box center [801, 117] width 69 height 19
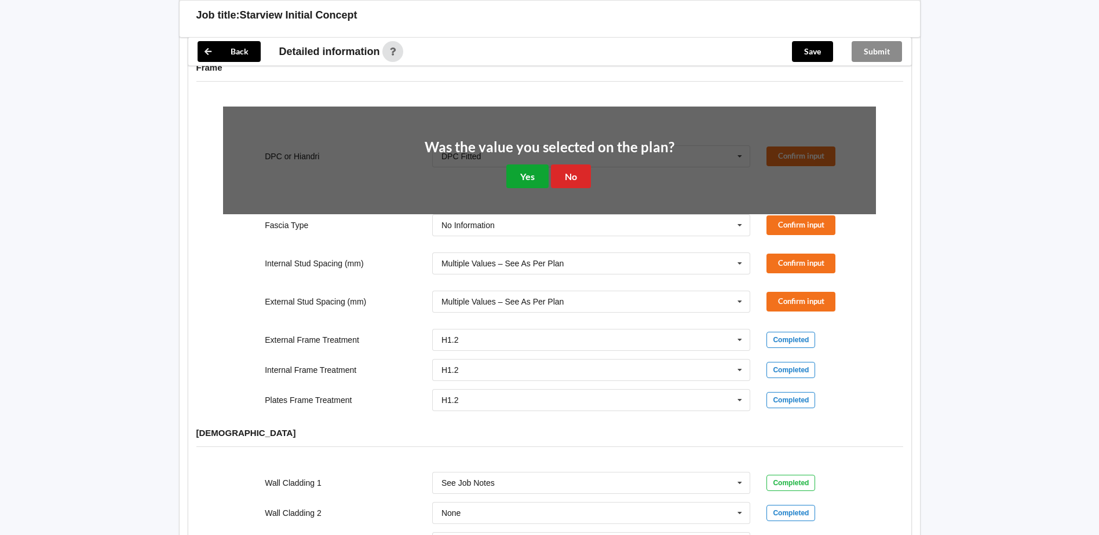
click at [538, 188] on button "Yes" at bounding box center [527, 177] width 42 height 24
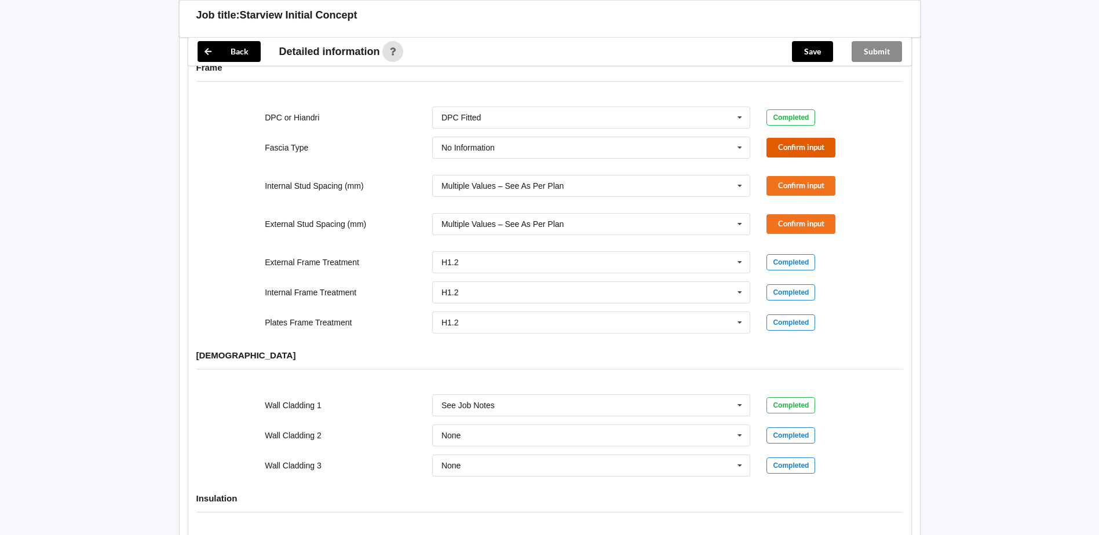
click at [779, 157] on button "Confirm input" at bounding box center [801, 147] width 69 height 19
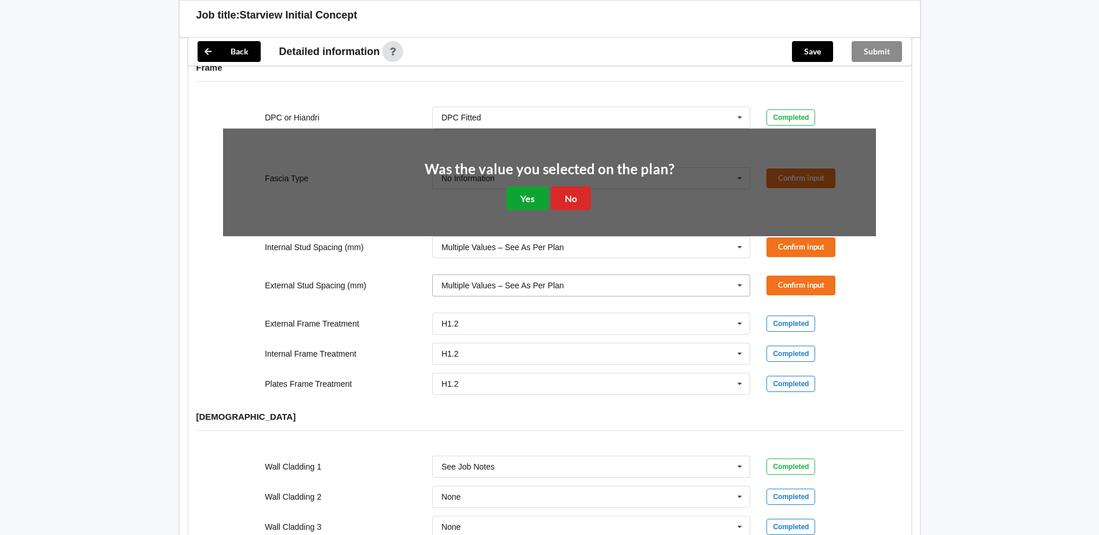
drag, startPoint x: 531, startPoint y: 337, endPoint x: 728, endPoint y: 354, distance: 197.8
click at [533, 210] on button "Yes" at bounding box center [527, 199] width 42 height 24
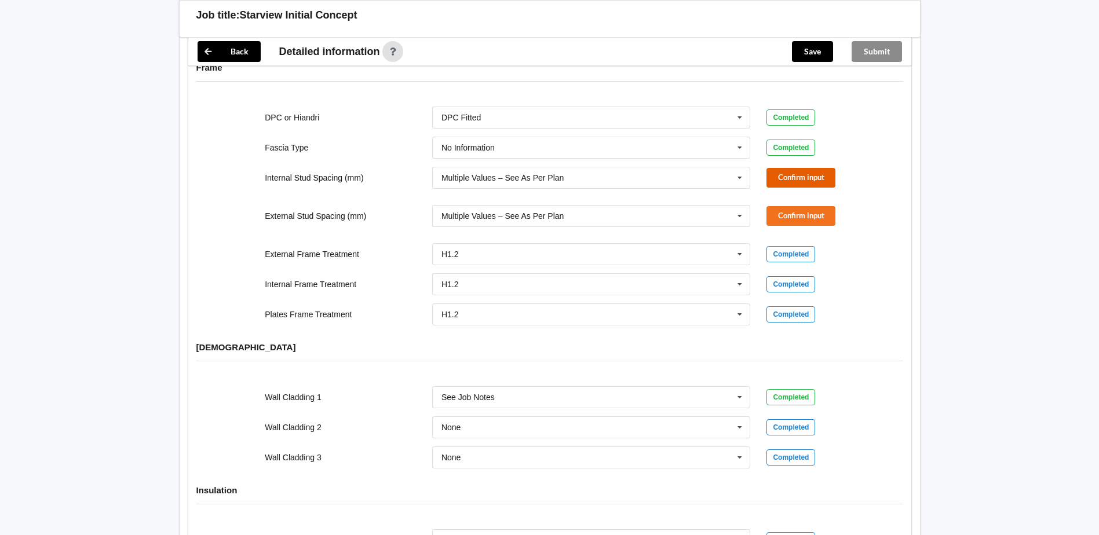
click at [797, 187] on button "Confirm input" at bounding box center [801, 177] width 69 height 19
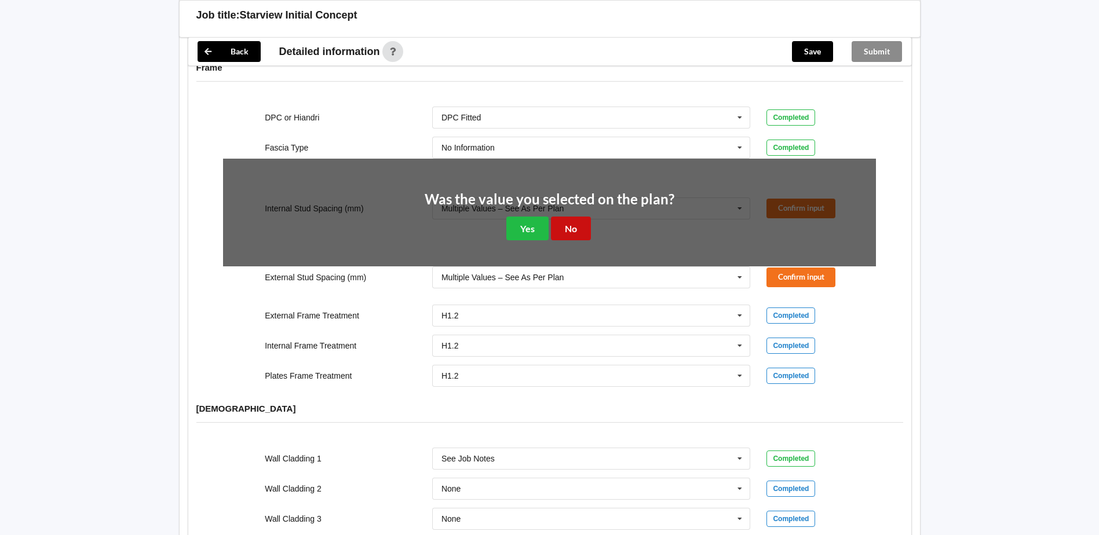
click at [552, 240] on button "No" at bounding box center [571, 229] width 40 height 24
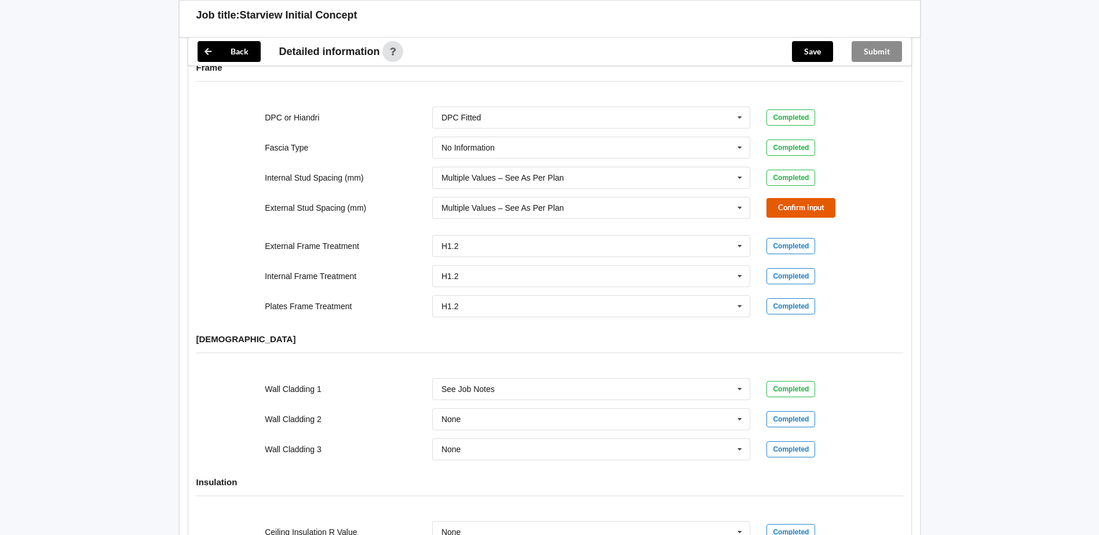
click at [798, 217] on button "Confirm input" at bounding box center [801, 207] width 69 height 19
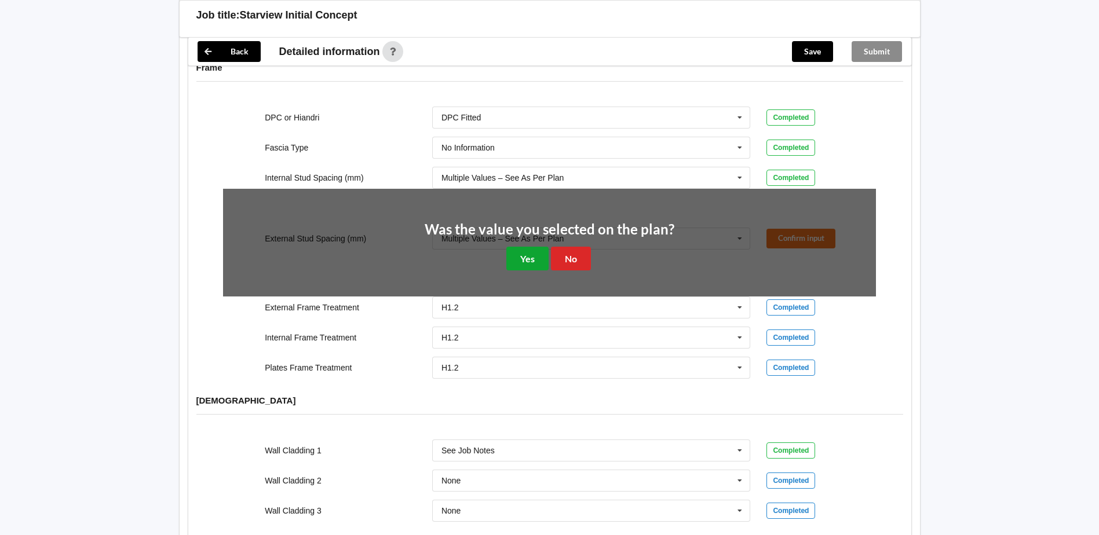
click at [531, 271] on button "Yes" at bounding box center [527, 259] width 42 height 24
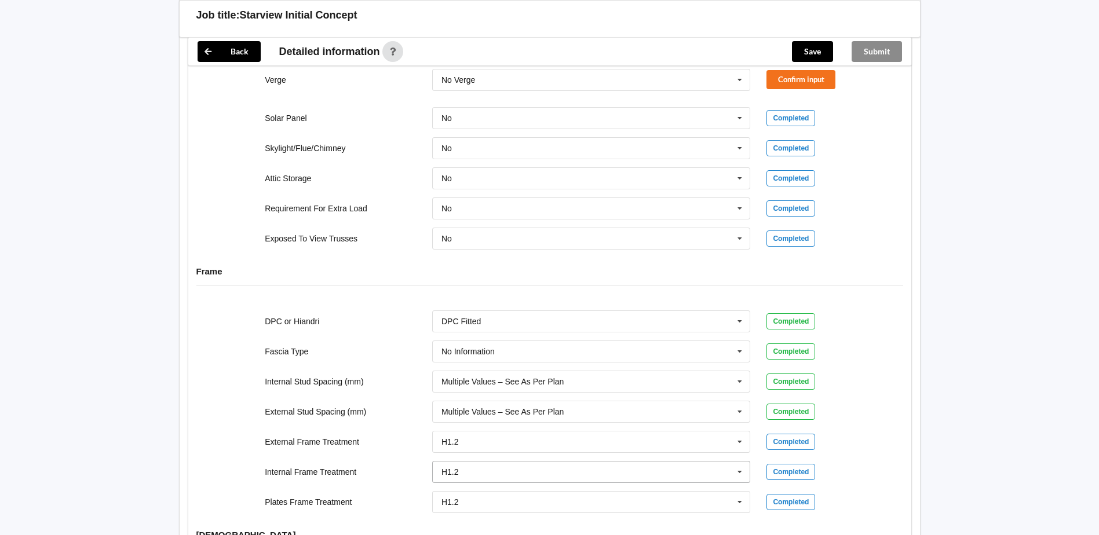
scroll to position [1134, 0]
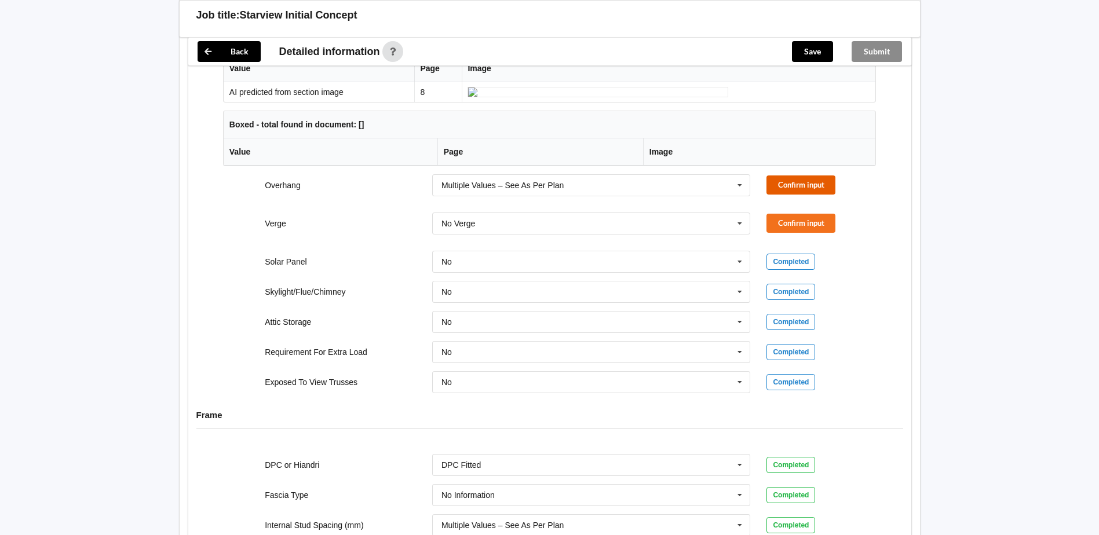
click at [772, 195] on button "Confirm input" at bounding box center [801, 185] width 69 height 19
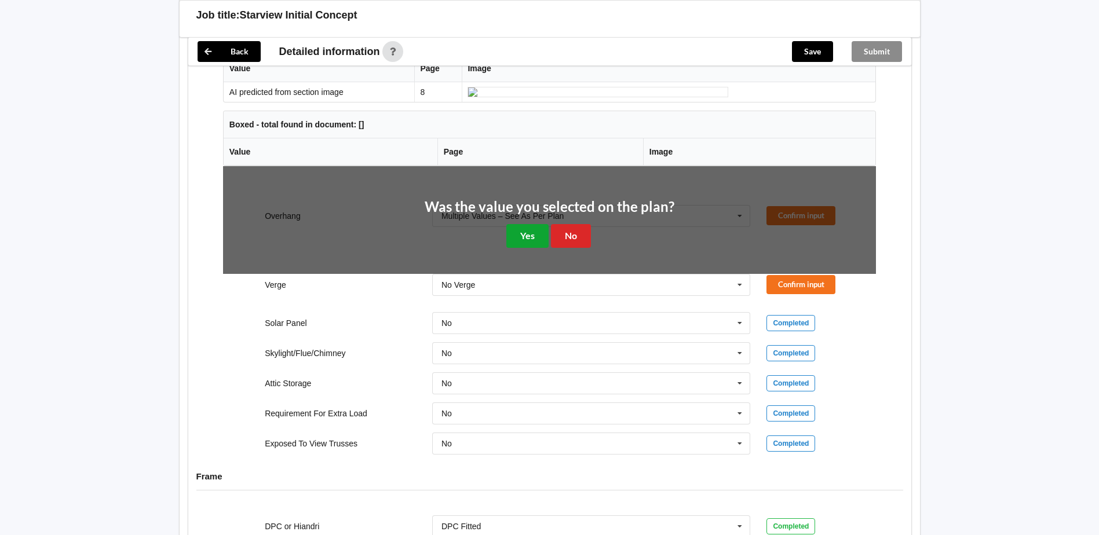
click at [544, 248] on button "Yes" at bounding box center [527, 236] width 42 height 24
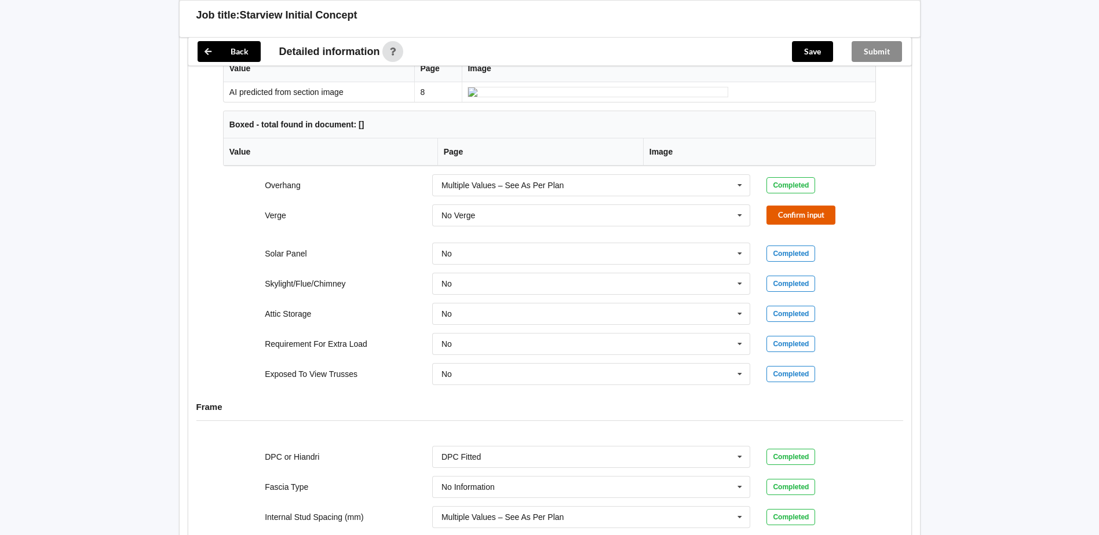
click at [792, 225] on button "Confirm input" at bounding box center [801, 215] width 69 height 19
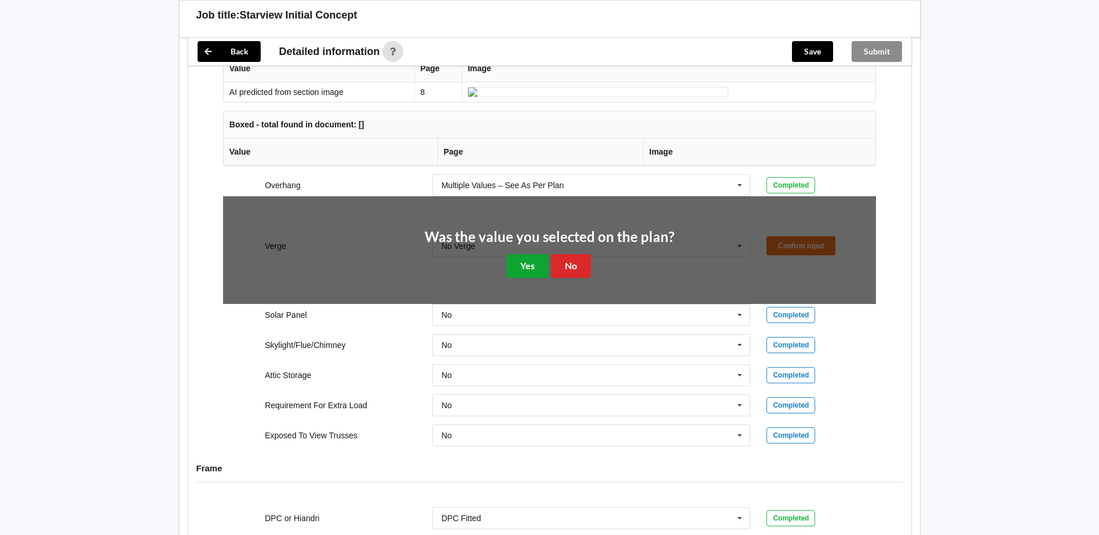
click at [528, 278] on button "Yes" at bounding box center [527, 266] width 42 height 24
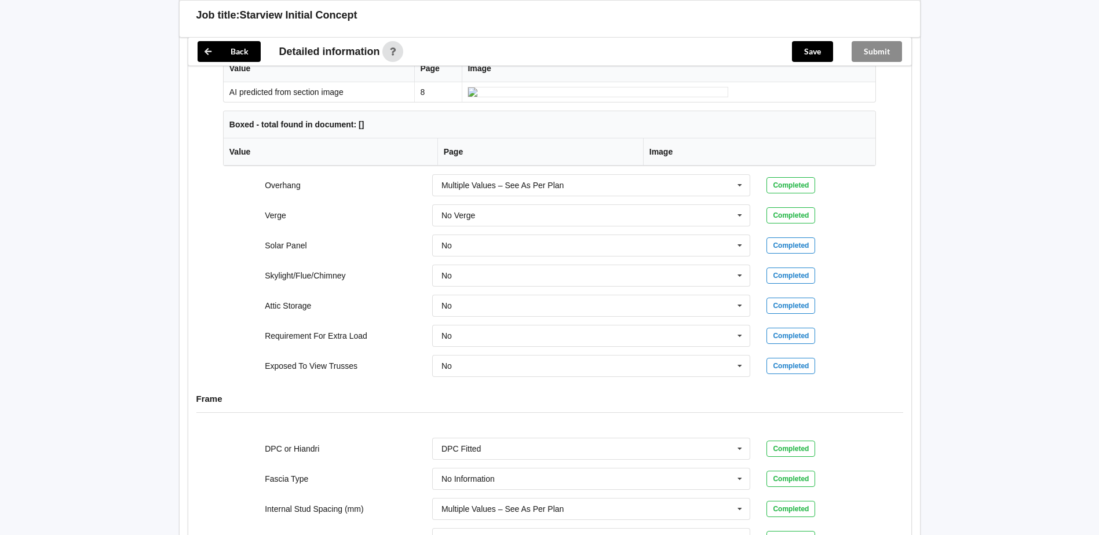
scroll to position [728, 0]
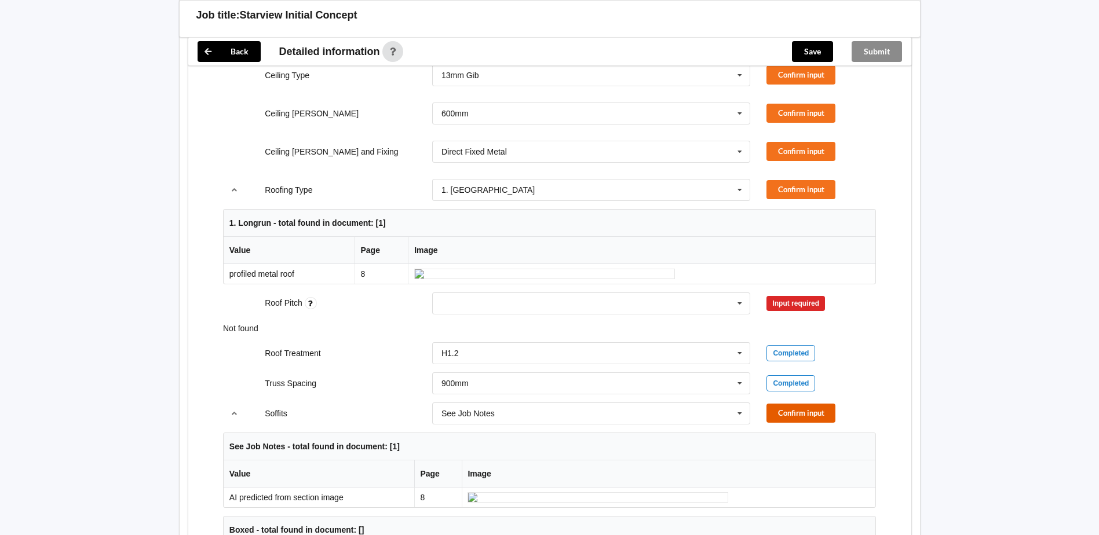
click at [815, 423] on button "Confirm input" at bounding box center [801, 413] width 69 height 19
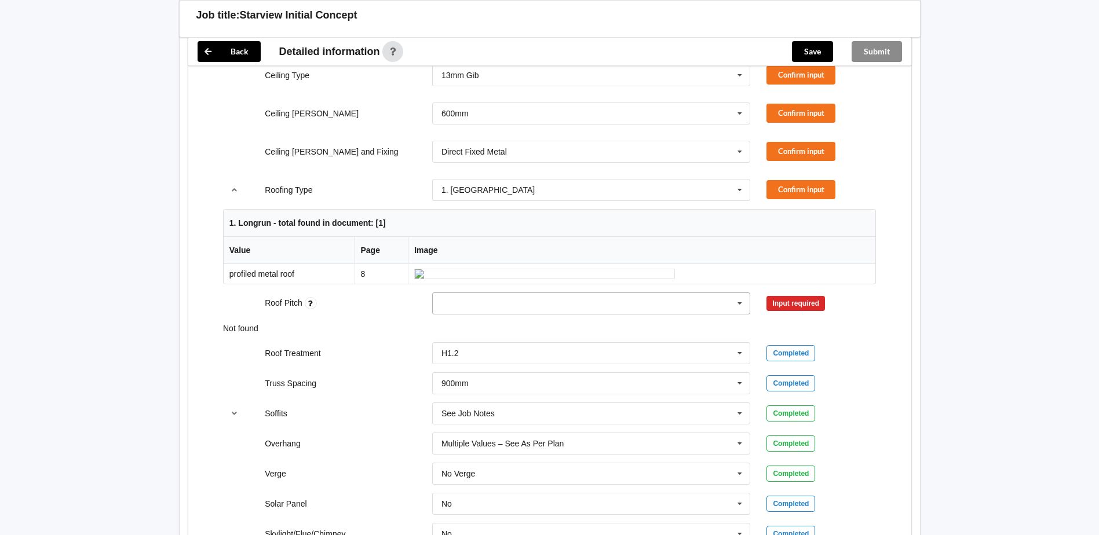
click at [742, 315] on icon at bounding box center [739, 303] width 17 height 21
click at [703, 315] on div "None" at bounding box center [591, 304] width 319 height 22
click at [841, 362] on div "Completed" at bounding box center [822, 353] width 110 height 16
click at [736, 315] on icon at bounding box center [739, 303] width 17 height 21
click at [668, 335] on div "None" at bounding box center [592, 324] width 318 height 21
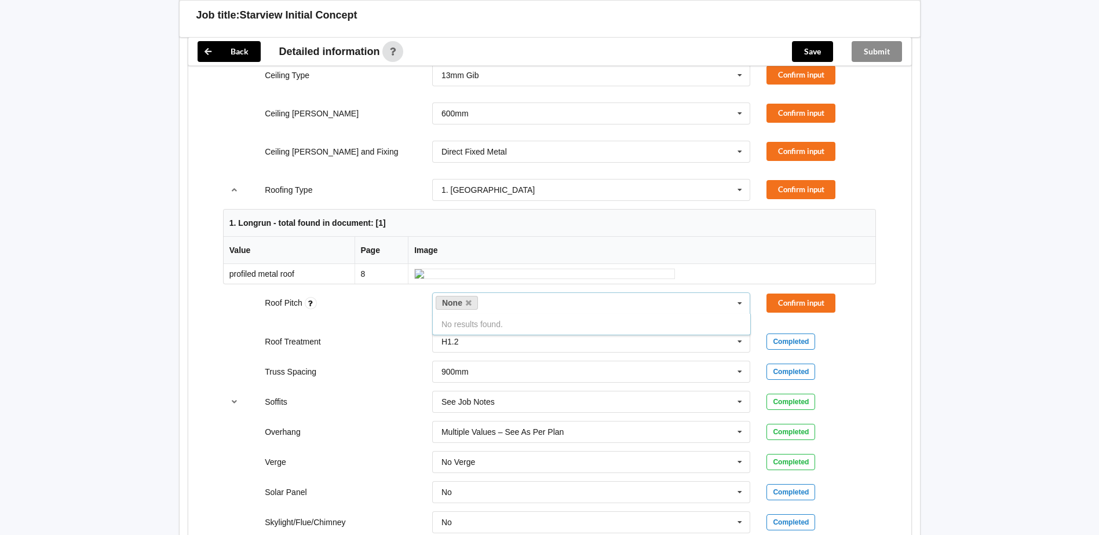
click at [495, 335] on div "No results found." at bounding box center [591, 324] width 319 height 21
click at [470, 307] on icon at bounding box center [469, 304] width 6 height 8
click at [776, 311] on div "Input required" at bounding box center [796, 303] width 59 height 15
click at [623, 313] on div "None" at bounding box center [591, 304] width 319 height 22
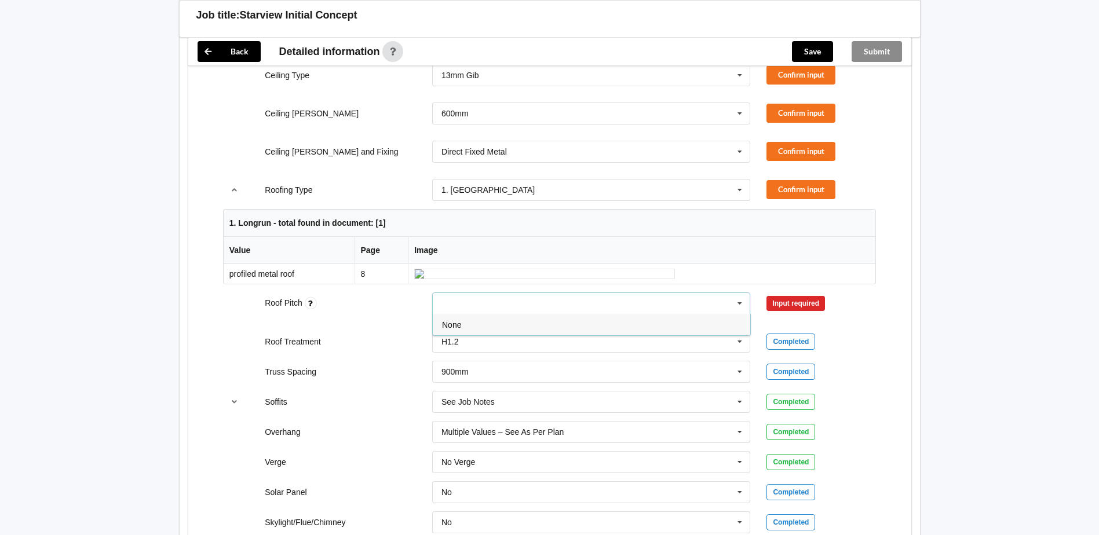
click at [575, 335] on div "None" at bounding box center [592, 324] width 318 height 21
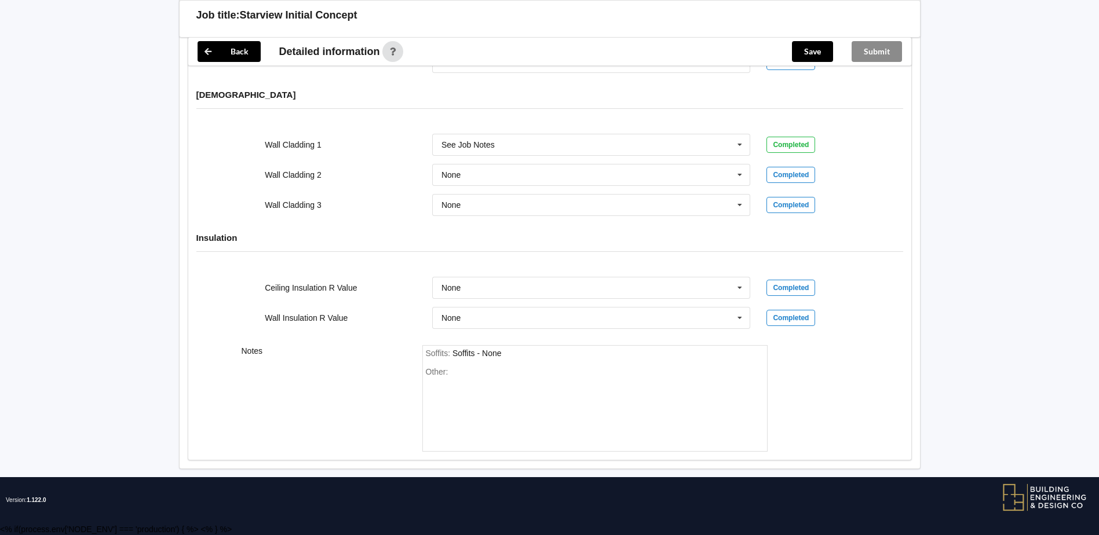
scroll to position [1558, 0]
click at [488, 374] on div "Other:" at bounding box center [595, 407] width 338 height 81
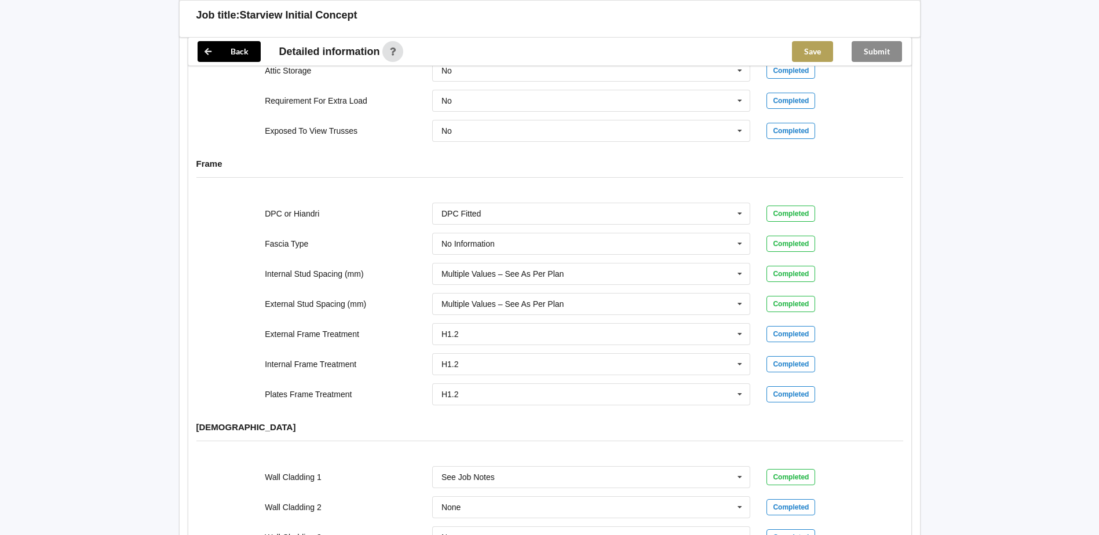
click at [826, 46] on button "Save" at bounding box center [812, 51] width 41 height 21
click at [877, 52] on div "Submit" at bounding box center [877, 52] width 69 height 28
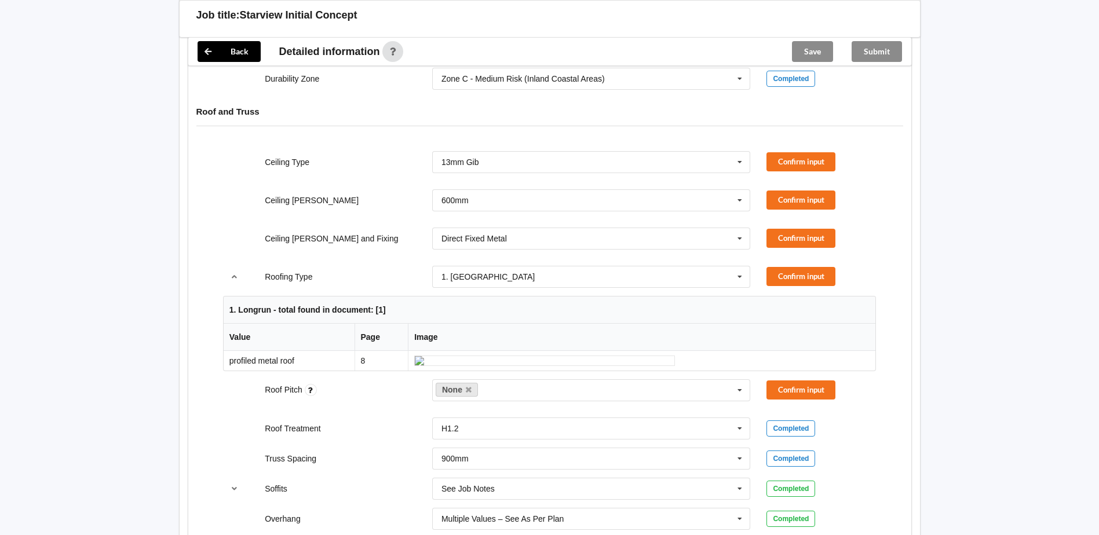
scroll to position [747, 0]
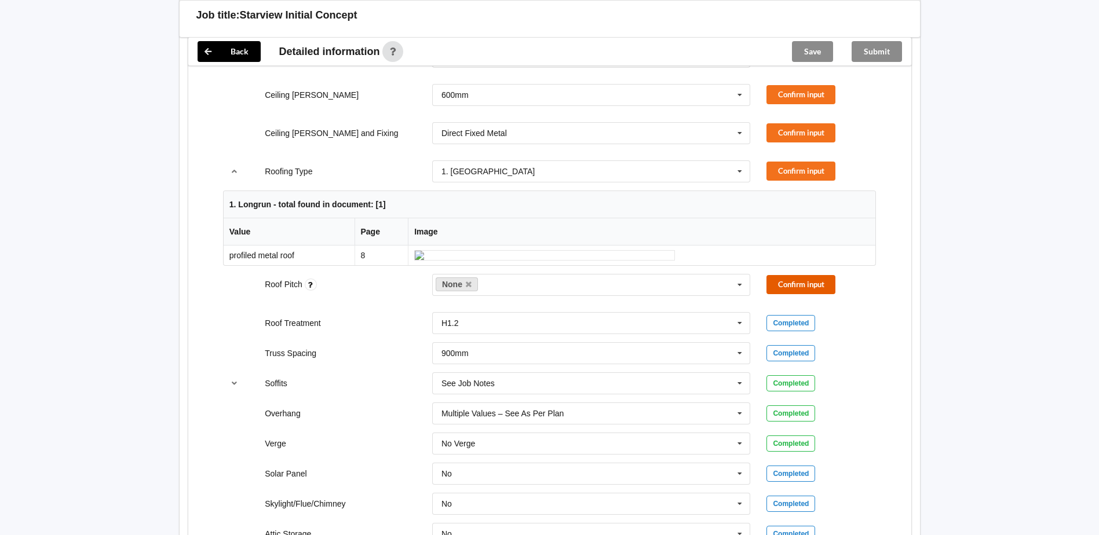
click at [792, 294] on button "Confirm input" at bounding box center [801, 284] width 69 height 19
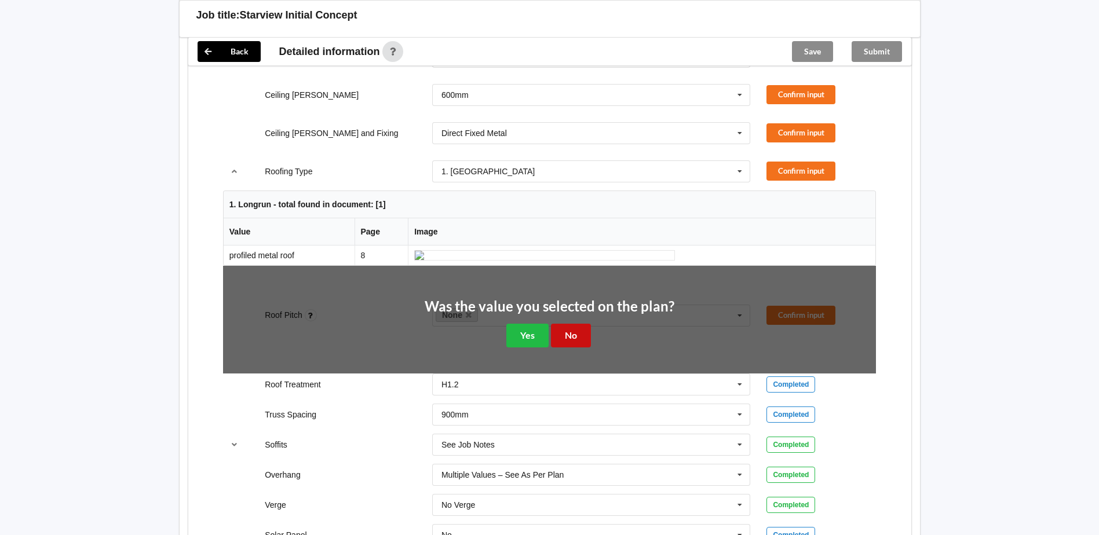
click at [570, 348] on button "No" at bounding box center [571, 336] width 40 height 24
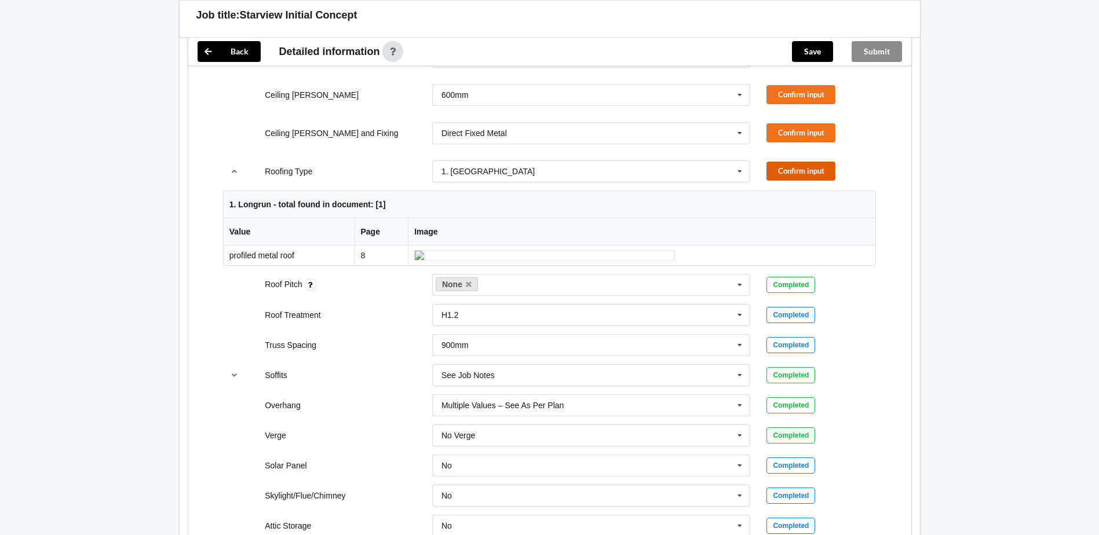
click at [798, 162] on button "Confirm input" at bounding box center [801, 171] width 69 height 19
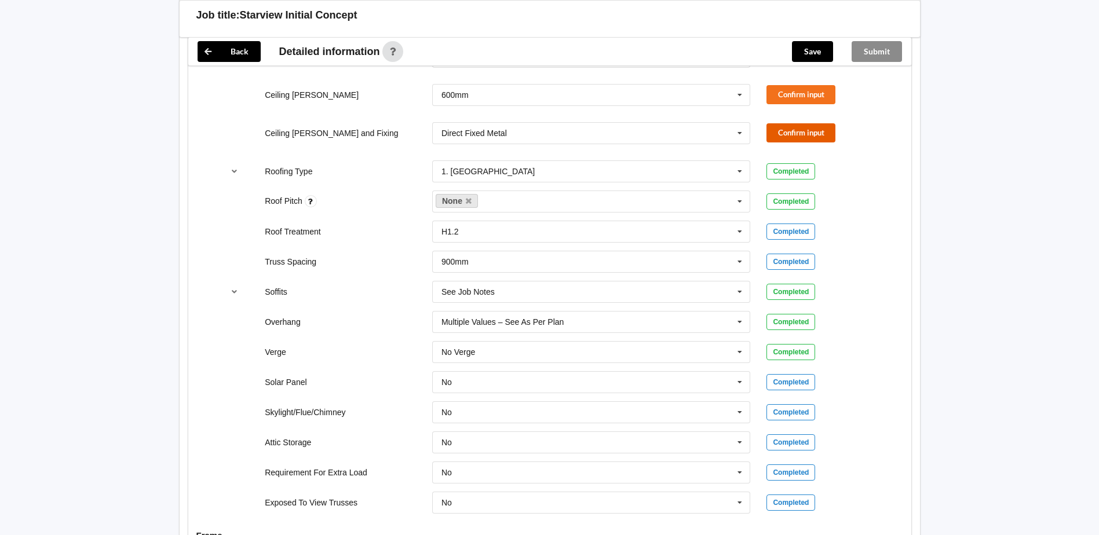
click at [800, 126] on button "Confirm input" at bounding box center [801, 132] width 69 height 19
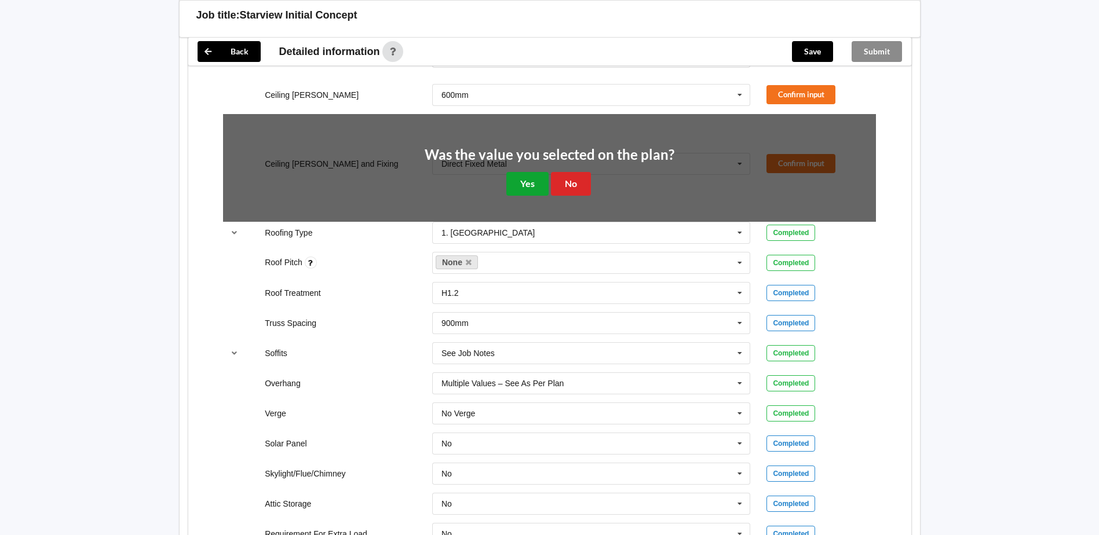
click at [539, 172] on button "Yes" at bounding box center [527, 184] width 42 height 24
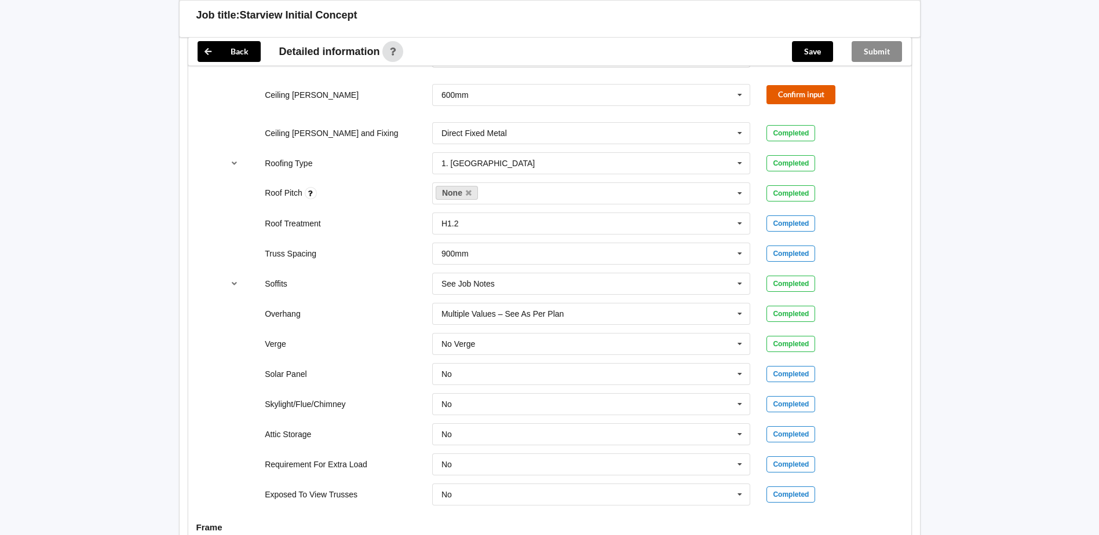
click at [781, 86] on button "Confirm input" at bounding box center [801, 94] width 69 height 19
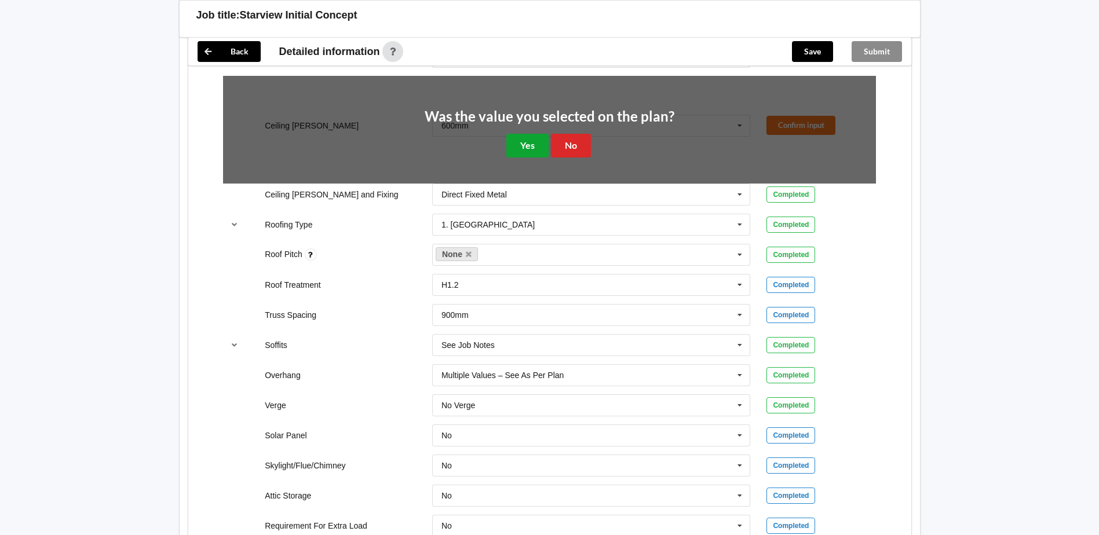
click at [524, 140] on button "Yes" at bounding box center [527, 146] width 42 height 24
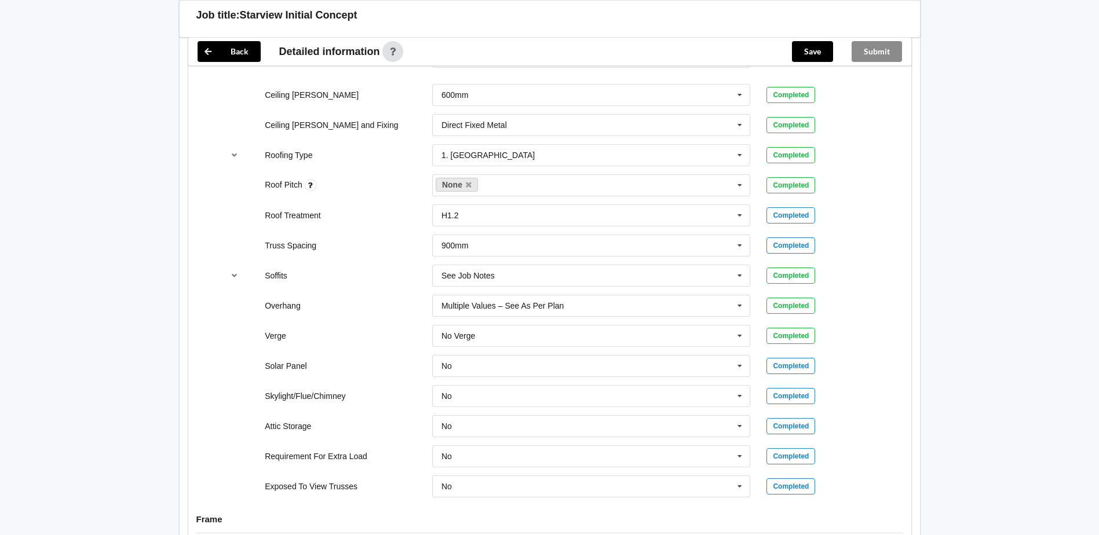
scroll to position [399, 0]
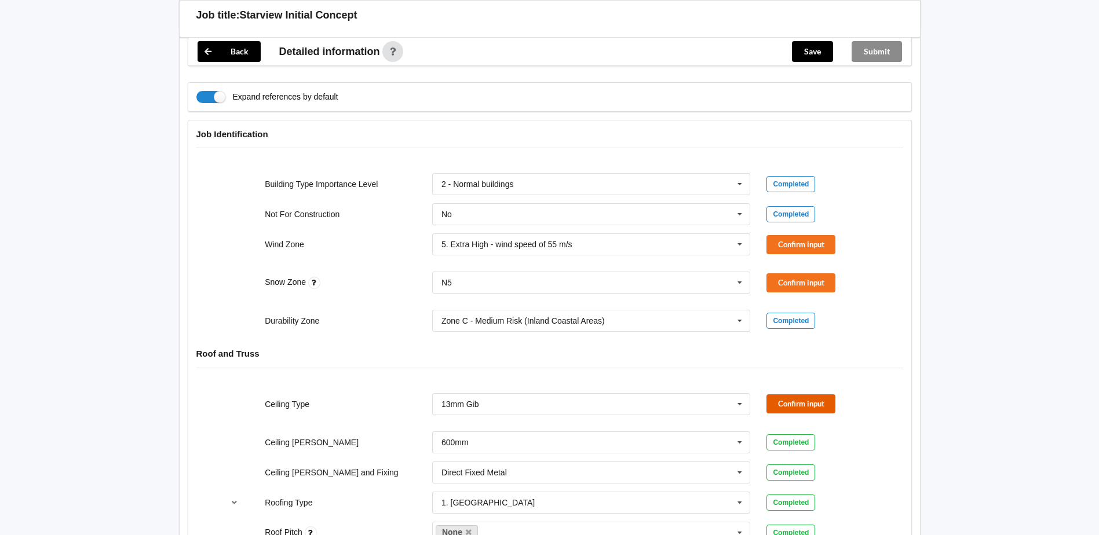
click at [783, 395] on button "Confirm input" at bounding box center [801, 404] width 69 height 19
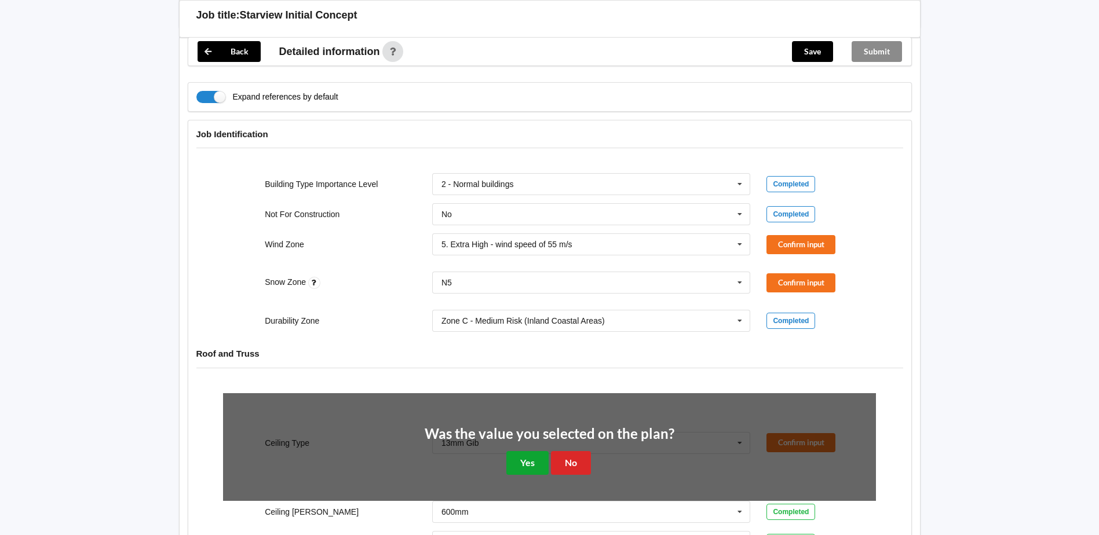
click at [524, 462] on button "Yes" at bounding box center [527, 463] width 42 height 24
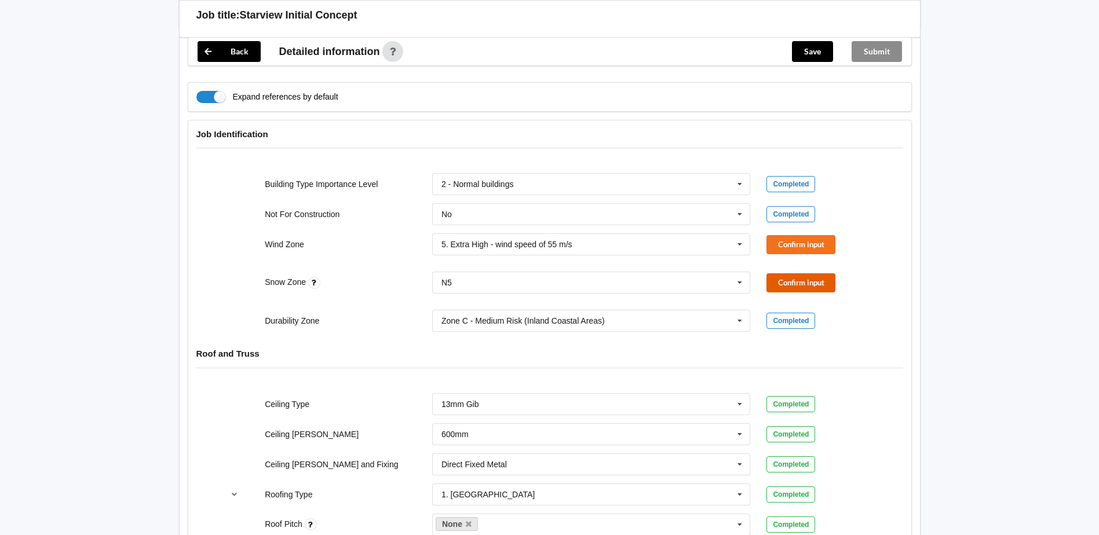
click at [787, 273] on button "Confirm input" at bounding box center [801, 282] width 69 height 19
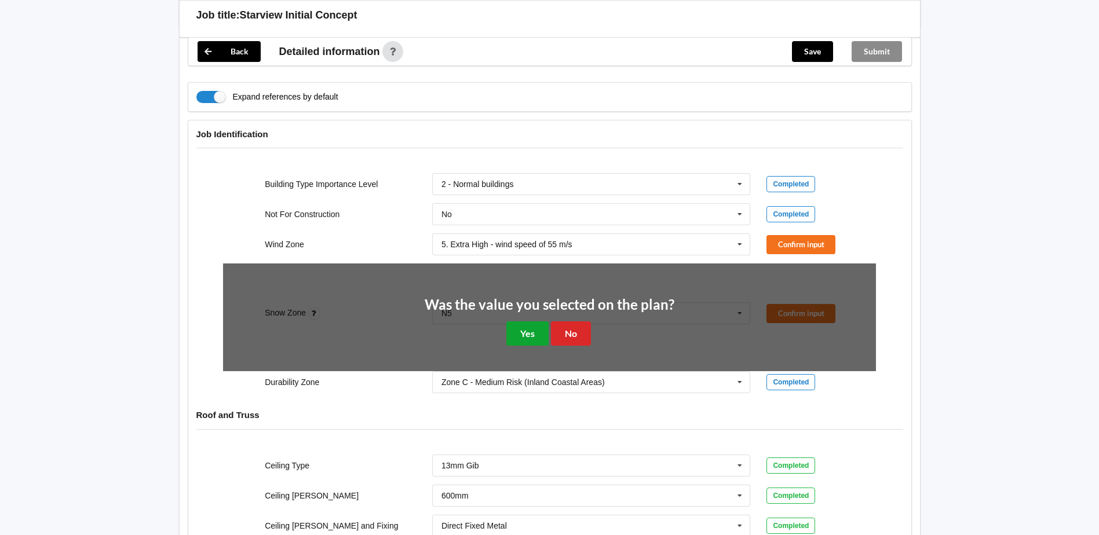
click at [539, 326] on button "Yes" at bounding box center [527, 334] width 42 height 24
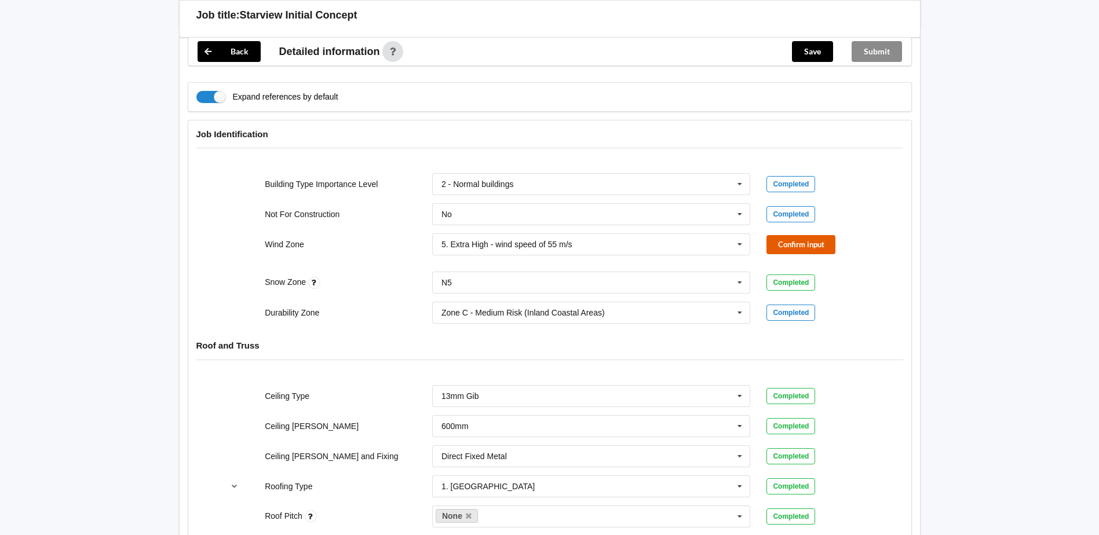
click at [784, 235] on button "Confirm input" at bounding box center [801, 244] width 69 height 19
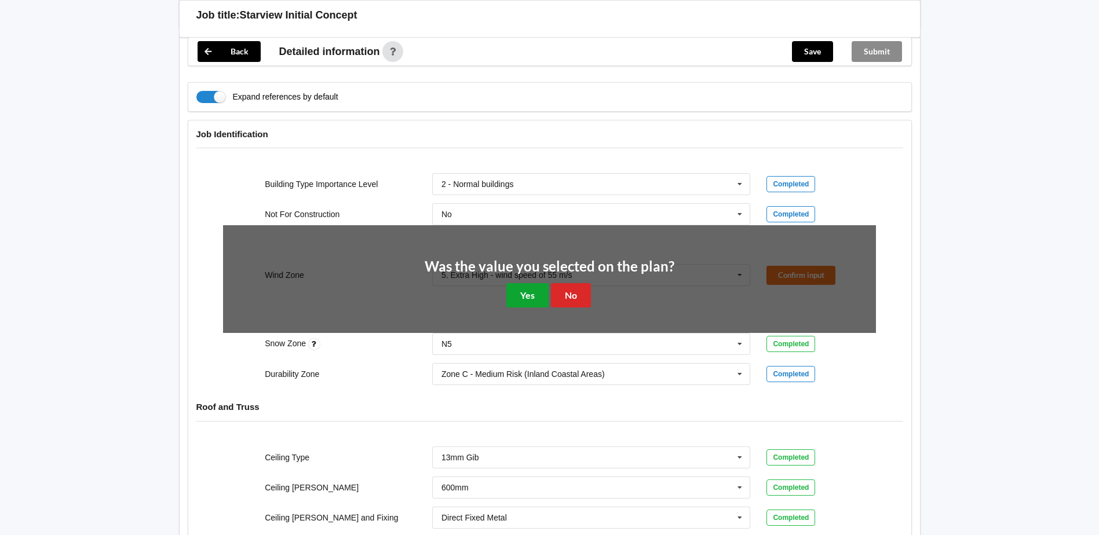
click at [530, 283] on button "Yes" at bounding box center [527, 295] width 42 height 24
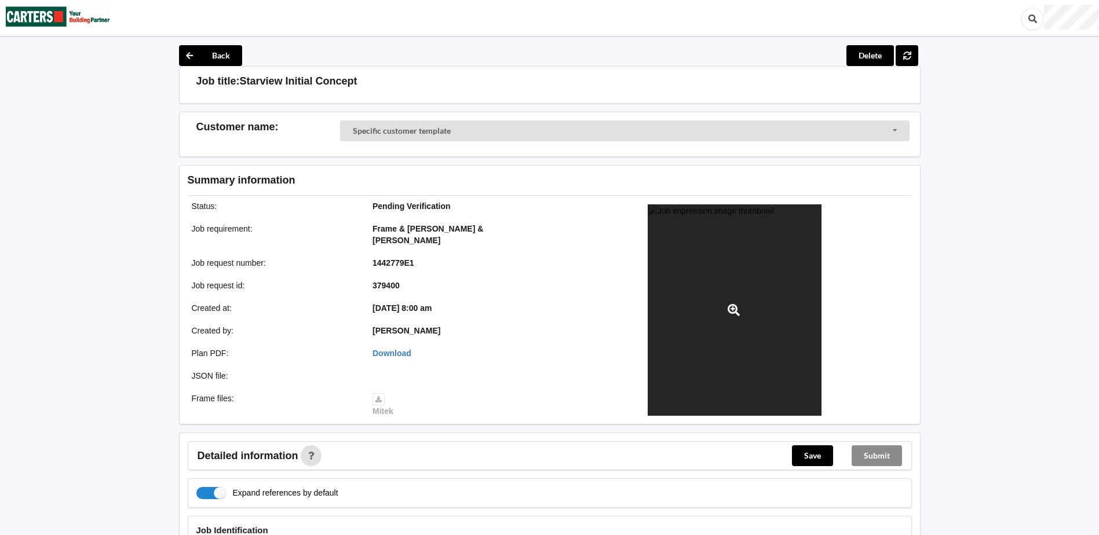
scroll to position [0, 0]
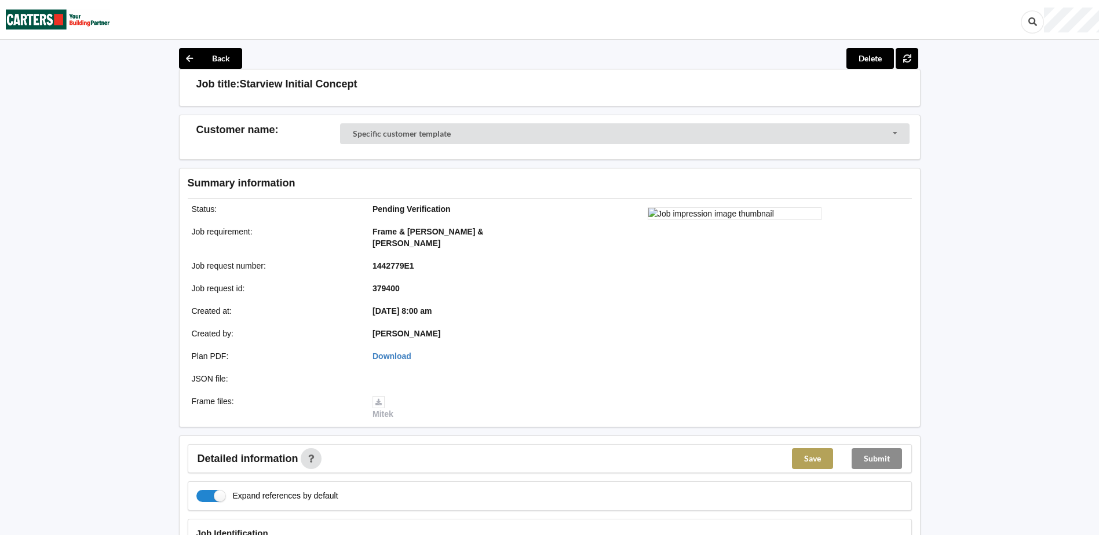
click at [816, 448] on button "Save" at bounding box center [812, 458] width 41 height 21
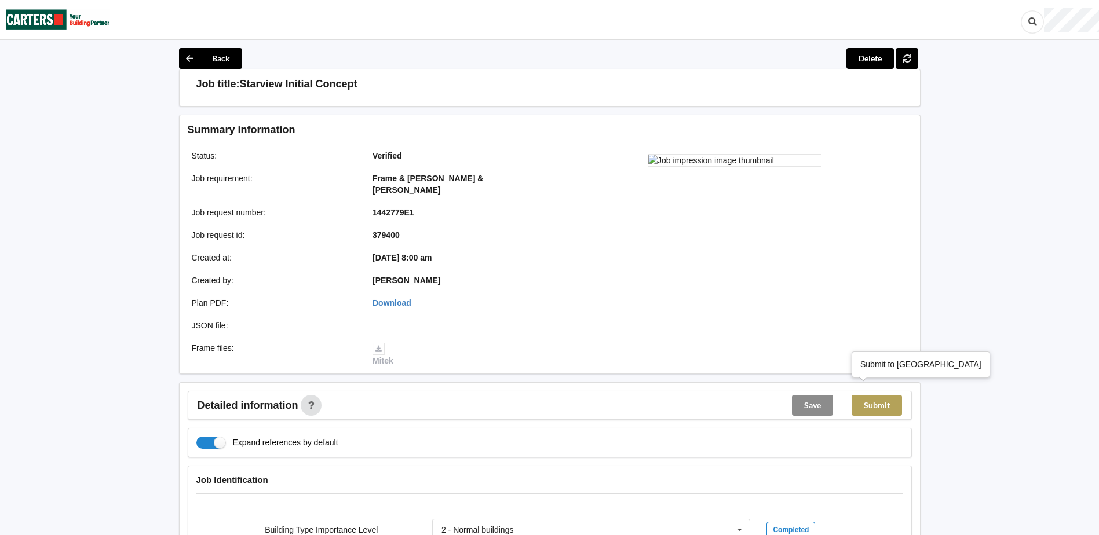
click at [888, 397] on button "Submit" at bounding box center [877, 405] width 50 height 21
